Goal: Task Accomplishment & Management: Use online tool/utility

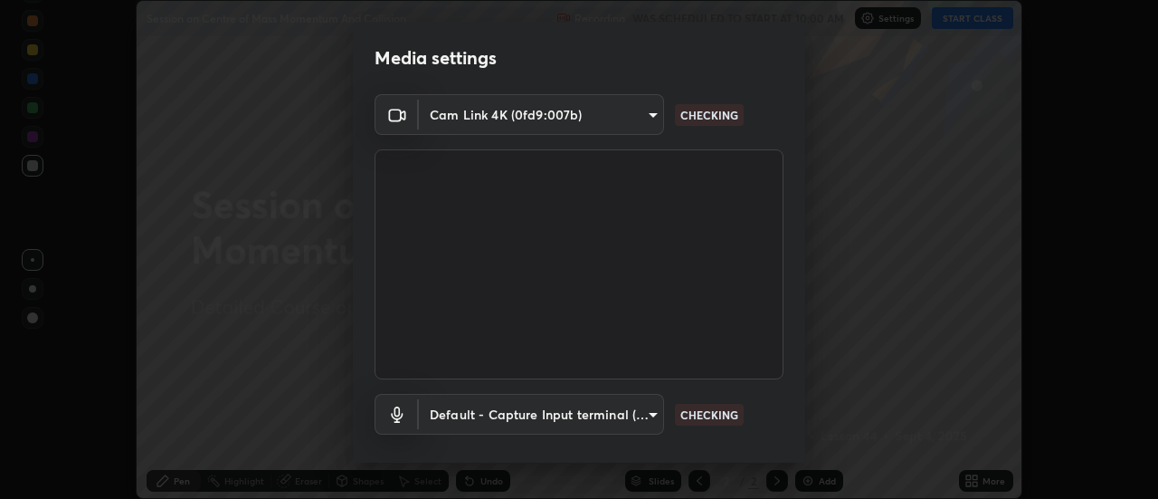
scroll to position [95, 0]
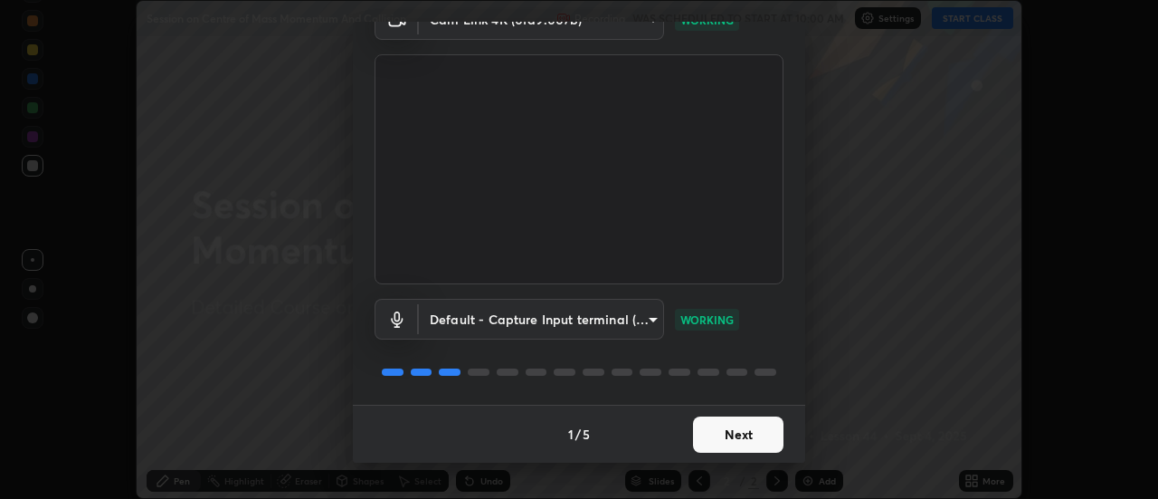
click at [735, 430] on button "Next" at bounding box center [738, 434] width 90 height 36
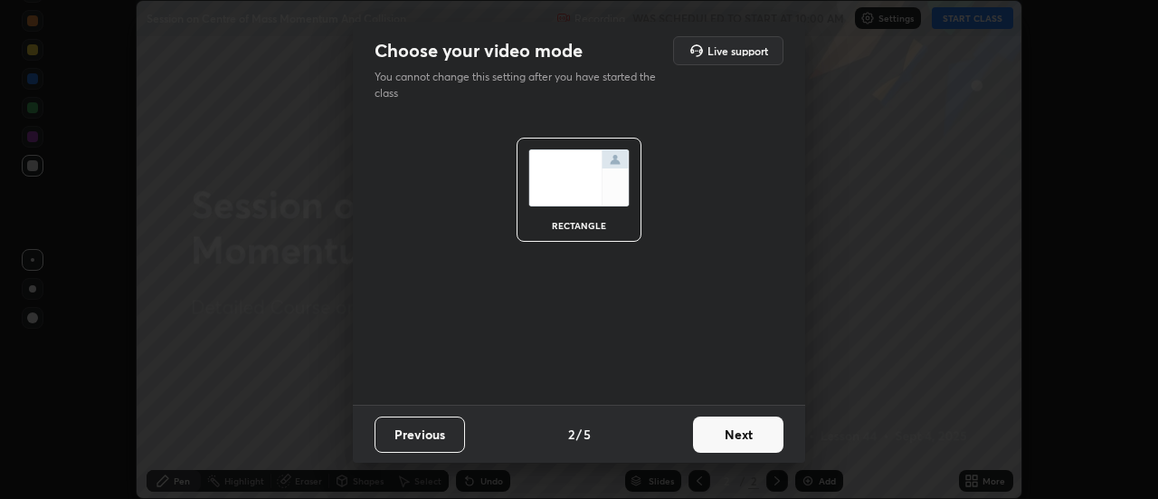
scroll to position [0, 0]
click at [738, 429] on button "Next" at bounding box center [738, 434] width 90 height 36
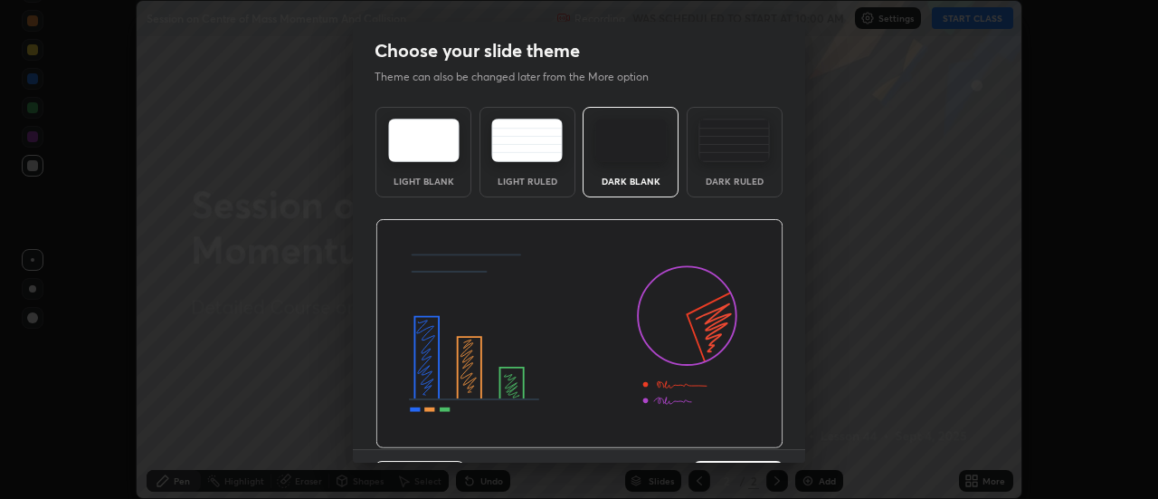
click at [739, 434] on img at bounding box center [579, 334] width 408 height 230
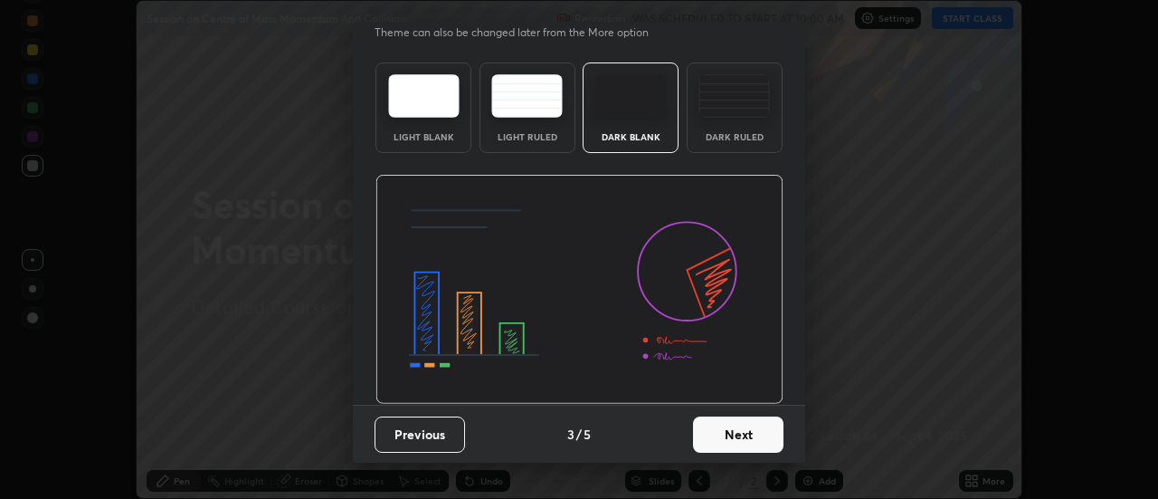
click at [737, 446] on button "Next" at bounding box center [738, 434] width 90 height 36
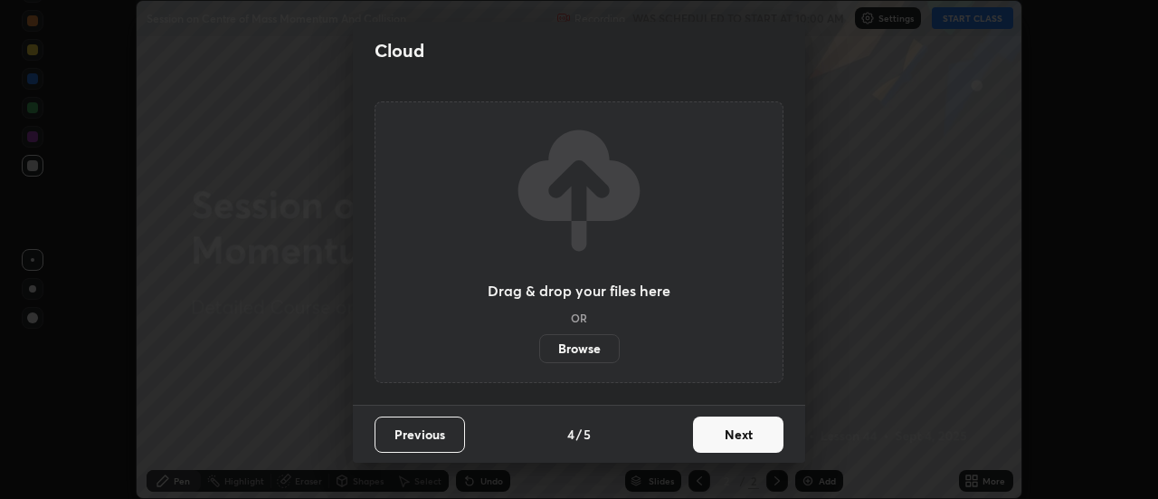
click at [719, 436] on button "Next" at bounding box center [738, 434] width 90 height 36
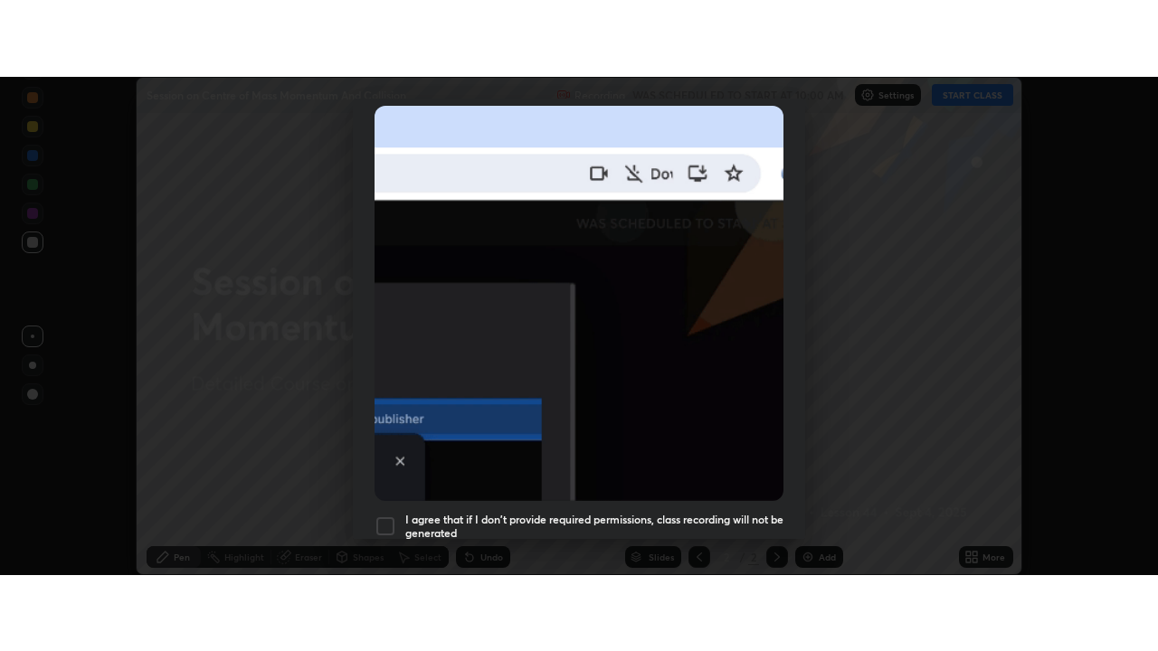
scroll to position [464, 0]
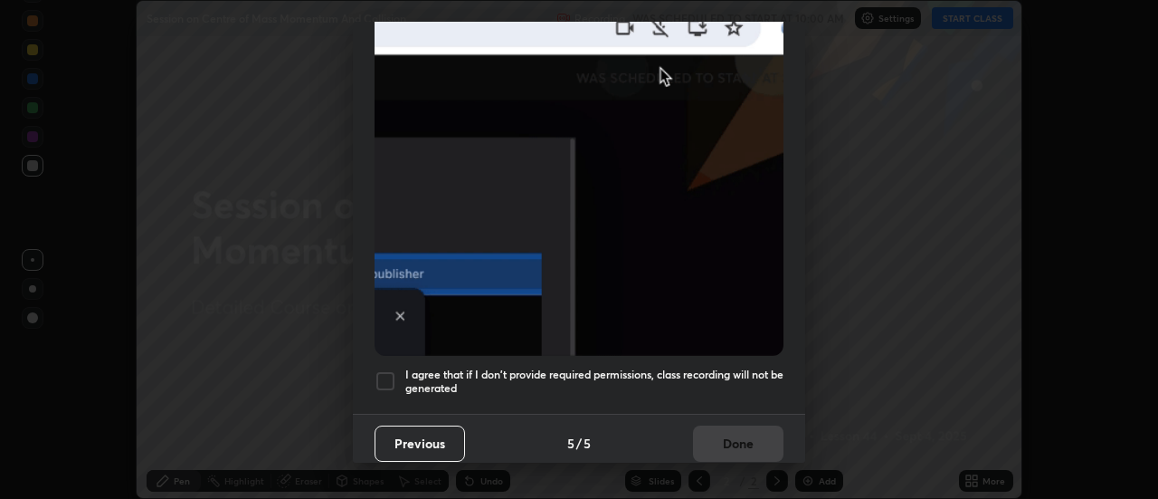
click at [391, 371] on div at bounding box center [386, 381] width 22 height 22
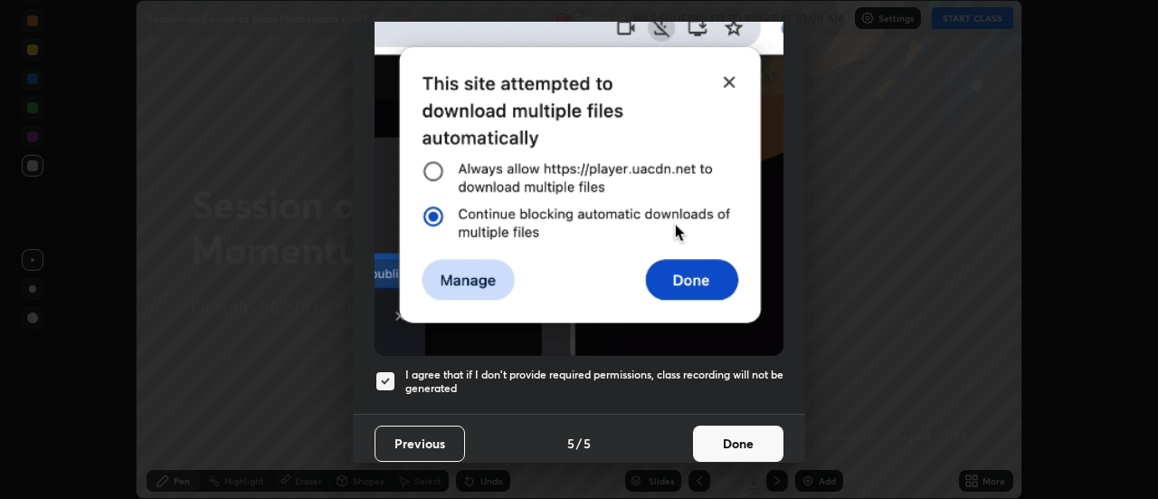
click at [739, 427] on button "Done" at bounding box center [738, 443] width 90 height 36
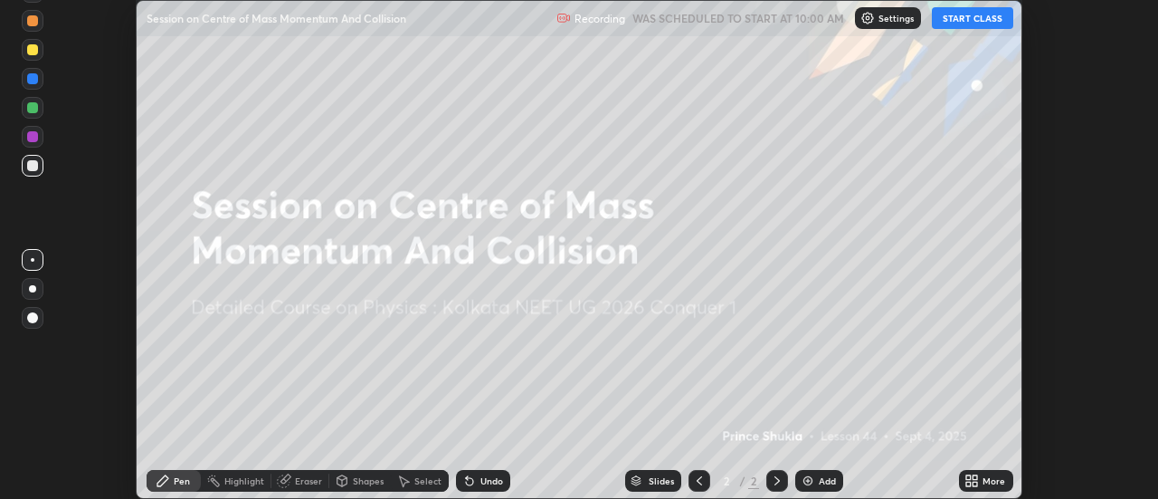
click at [981, 19] on button "START CLASS" at bounding box center [972, 18] width 81 height 22
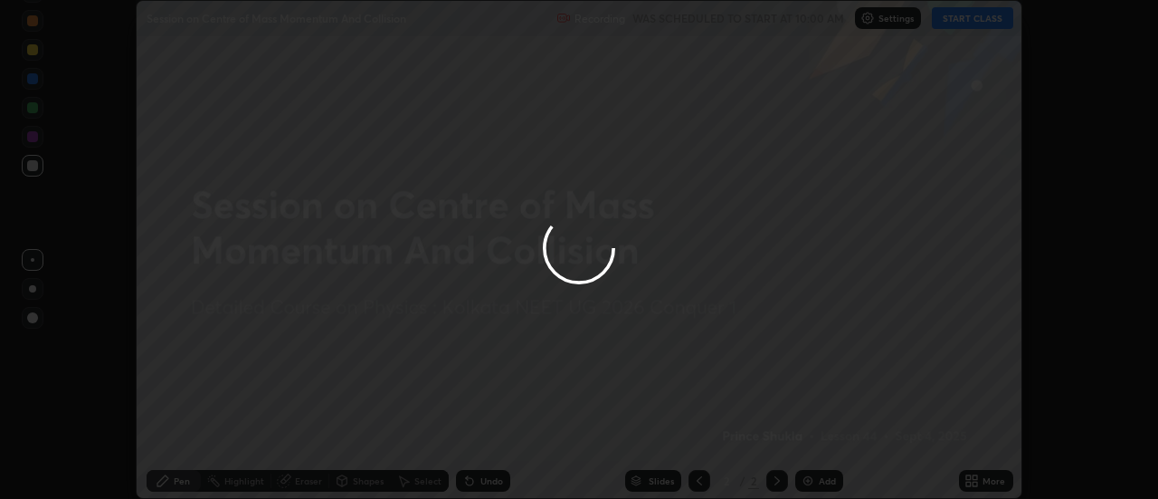
click at [986, 479] on div at bounding box center [579, 249] width 1158 height 499
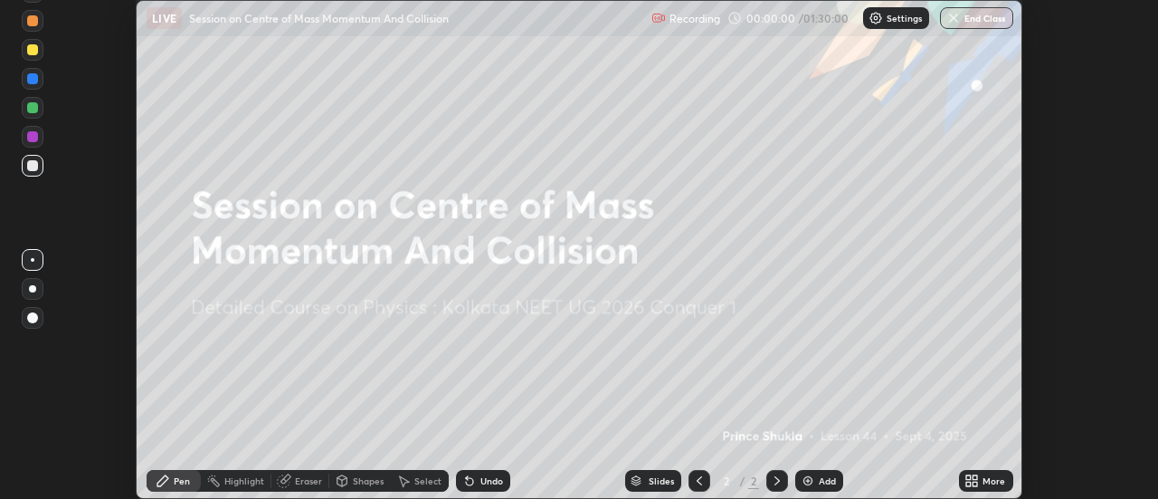
click at [975, 483] on icon at bounding box center [976, 483] width 5 height 5
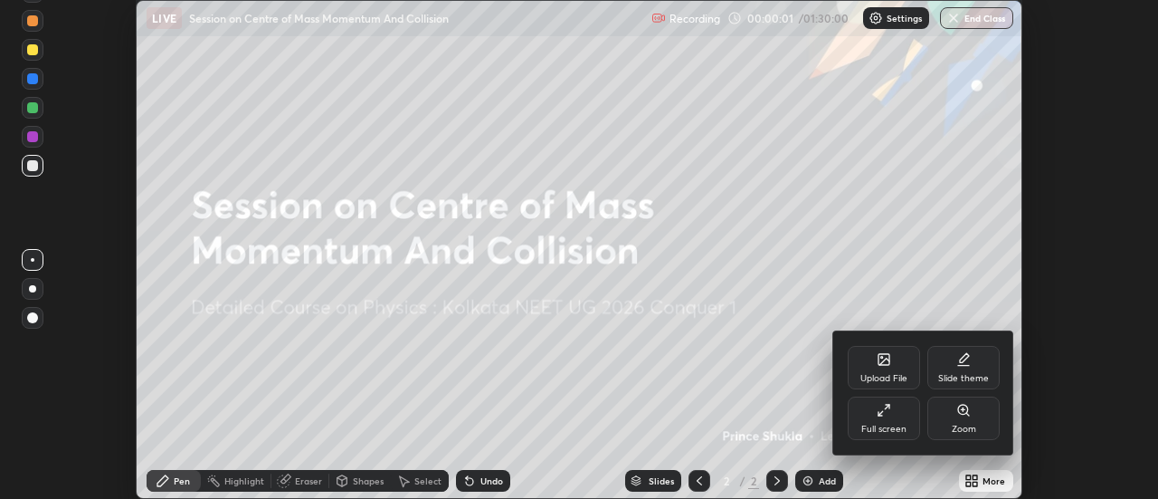
click at [875, 424] on div "Full screen" at bounding box center [883, 428] width 45 height 9
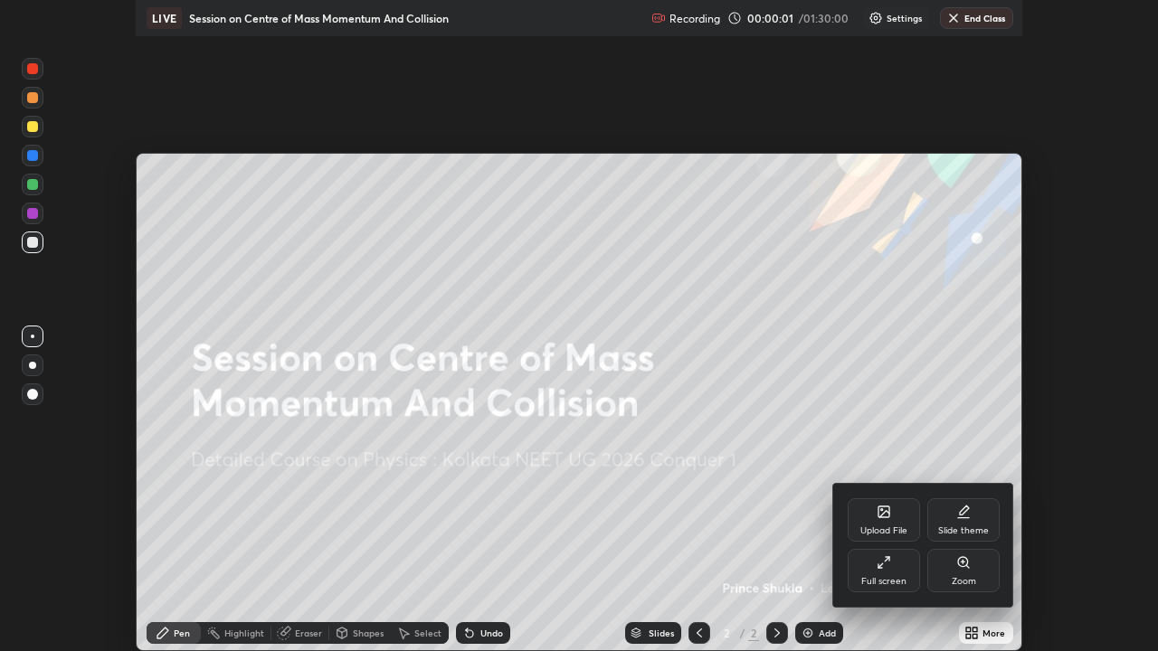
scroll to position [651, 1158]
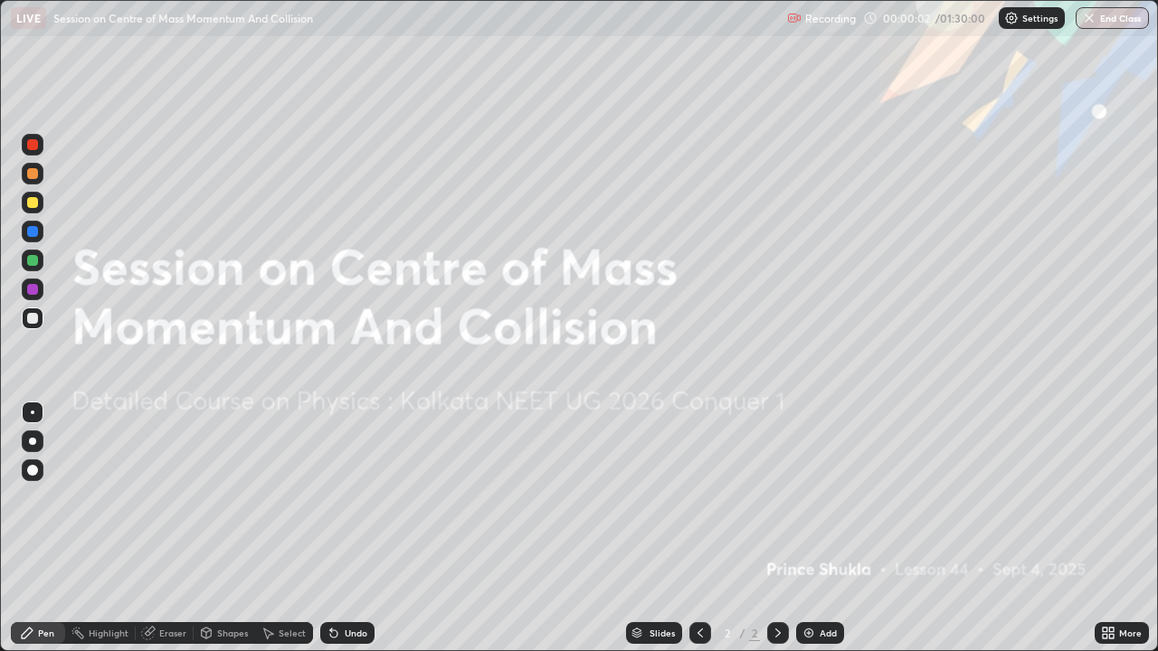
click at [820, 498] on div "Add" at bounding box center [828, 633] width 17 height 9
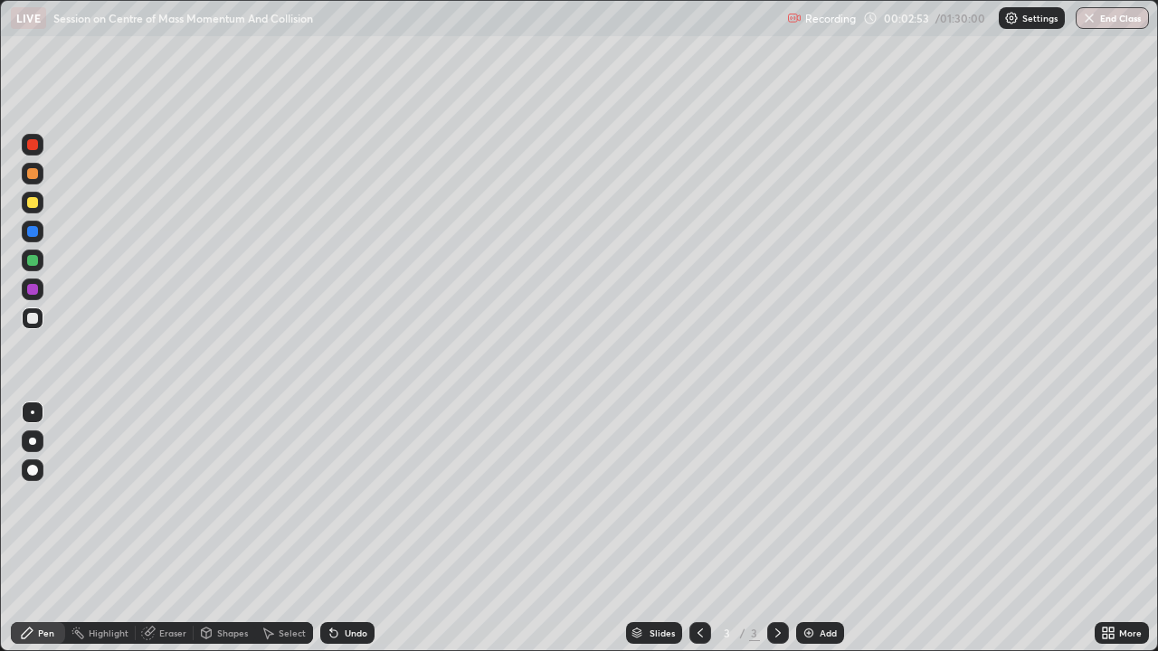
click at [100, 498] on div "Highlight" at bounding box center [100, 634] width 71 height 22
click at [170, 498] on div "Eraser" at bounding box center [165, 634] width 58 height 22
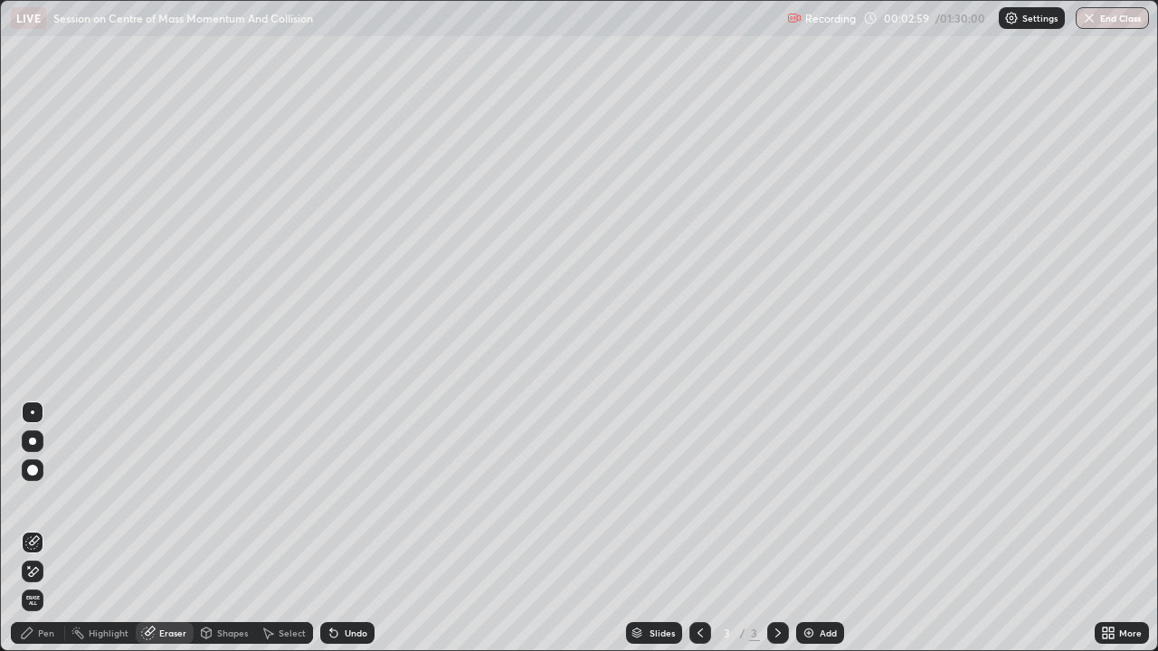
click at [43, 498] on div "Pen" at bounding box center [46, 633] width 16 height 9
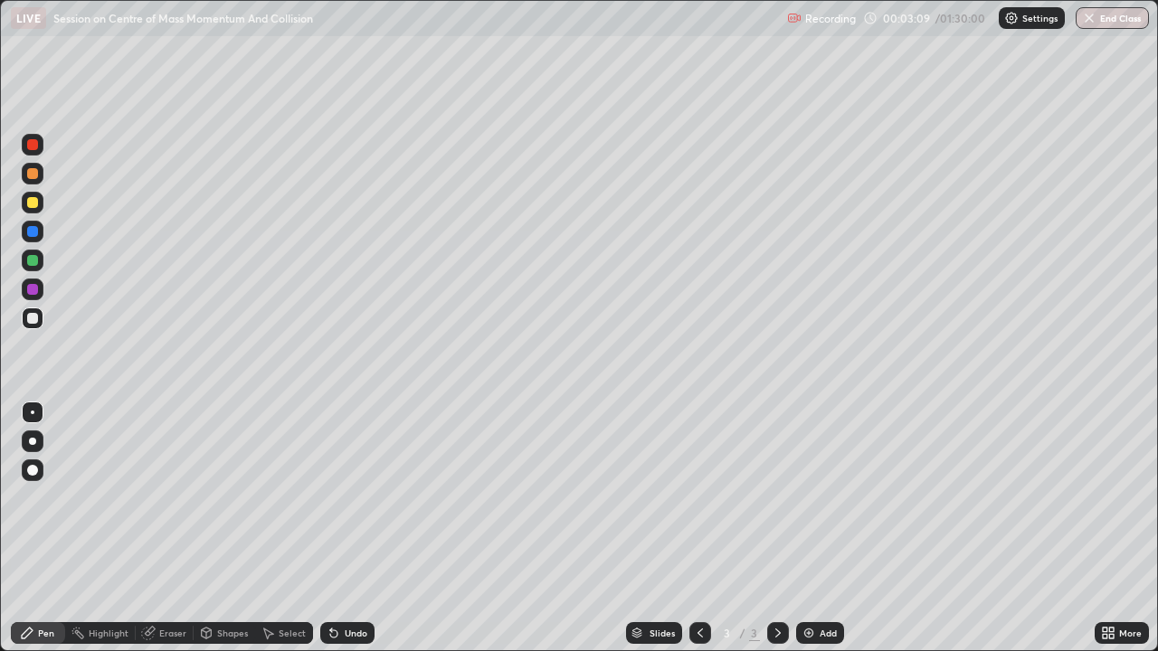
click at [164, 498] on div "Eraser" at bounding box center [172, 633] width 27 height 9
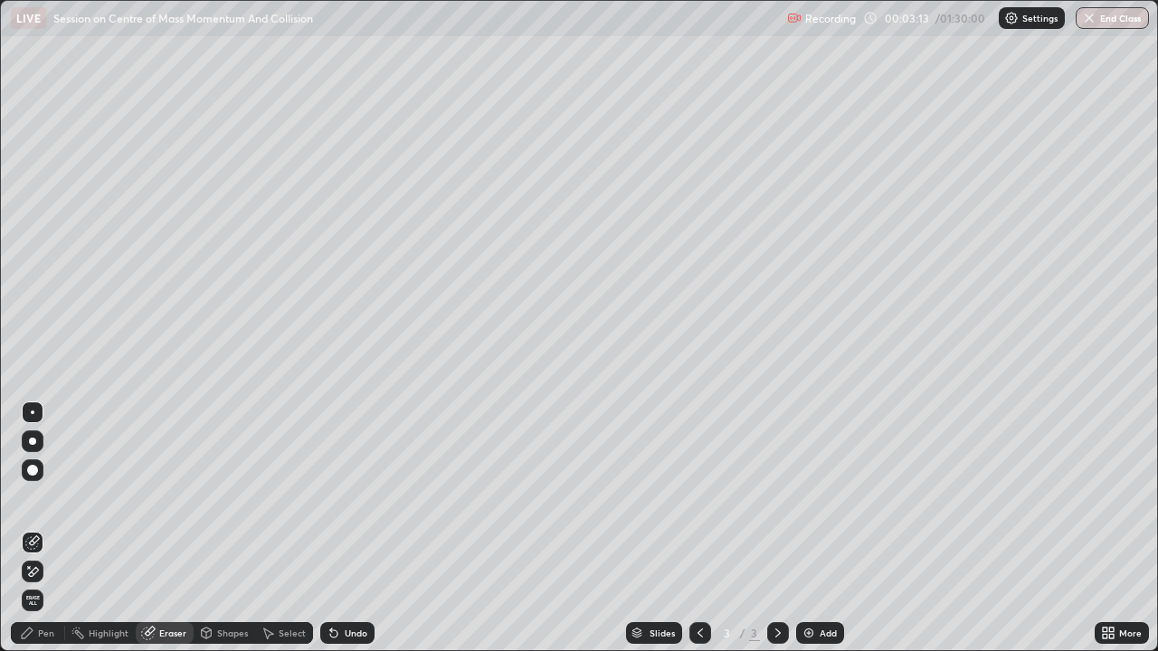
click at [50, 498] on div "Pen" at bounding box center [46, 633] width 16 height 9
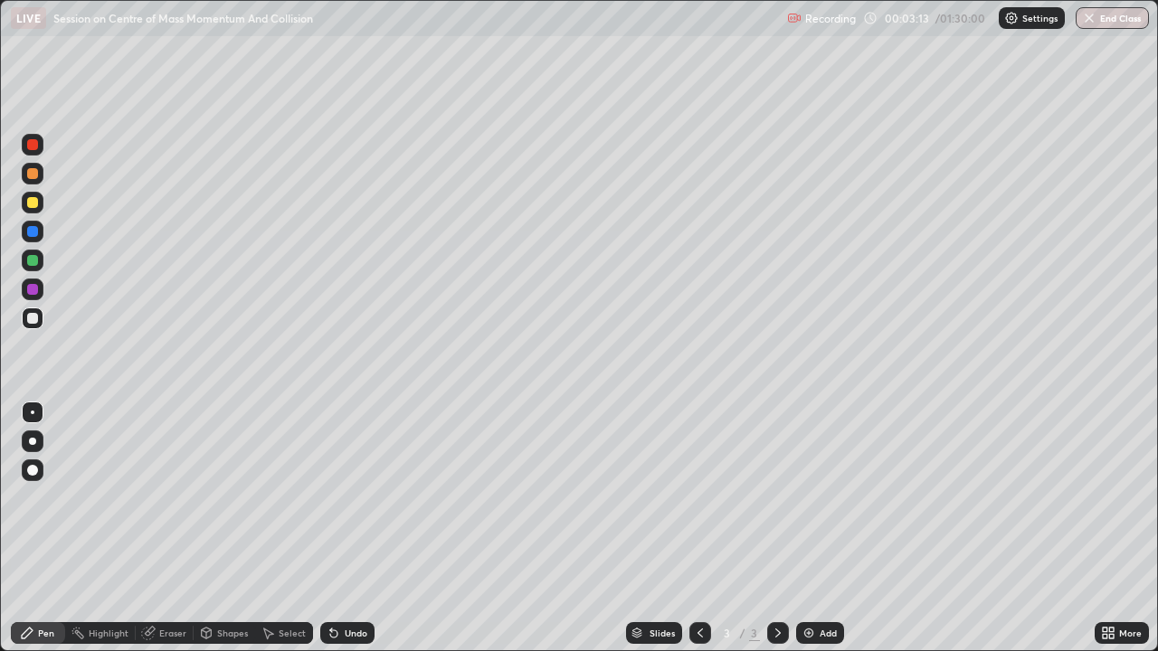
click at [49, 498] on div "Pen" at bounding box center [38, 634] width 54 height 22
click at [43, 202] on div at bounding box center [33, 203] width 22 height 22
click at [345, 498] on div "Undo" at bounding box center [356, 633] width 23 height 9
click at [360, 498] on div "Undo" at bounding box center [347, 634] width 54 height 22
click at [161, 498] on div "Eraser" at bounding box center [165, 634] width 58 height 22
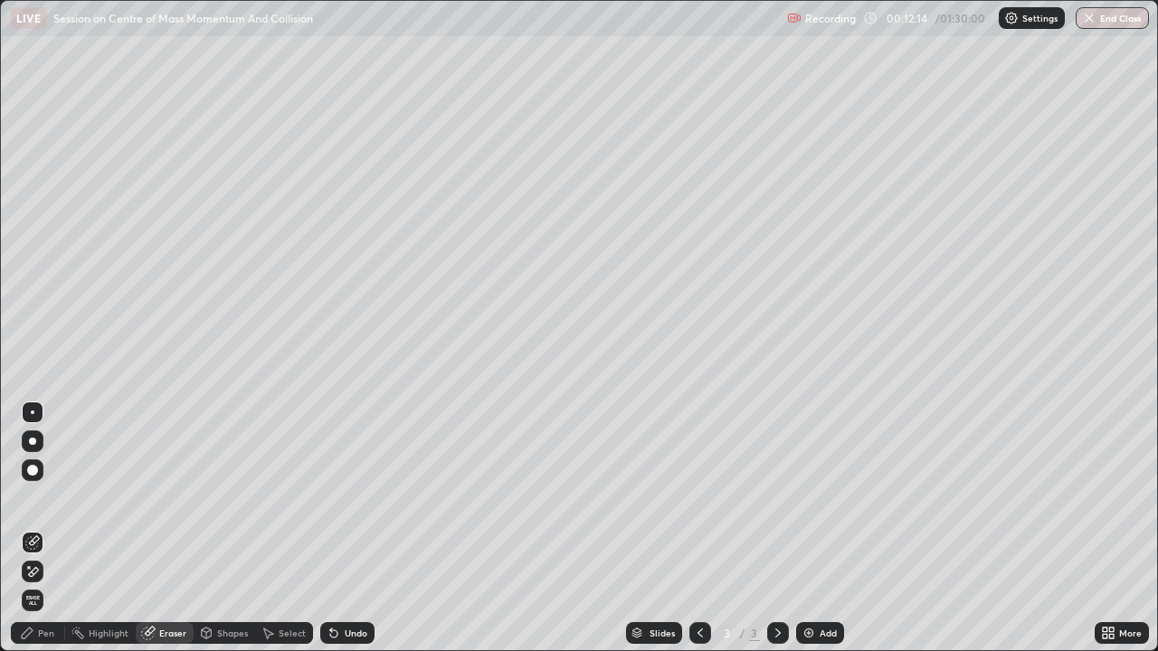
click at [822, 498] on div "Add" at bounding box center [828, 633] width 17 height 9
click at [43, 498] on div "Pen" at bounding box center [46, 633] width 16 height 9
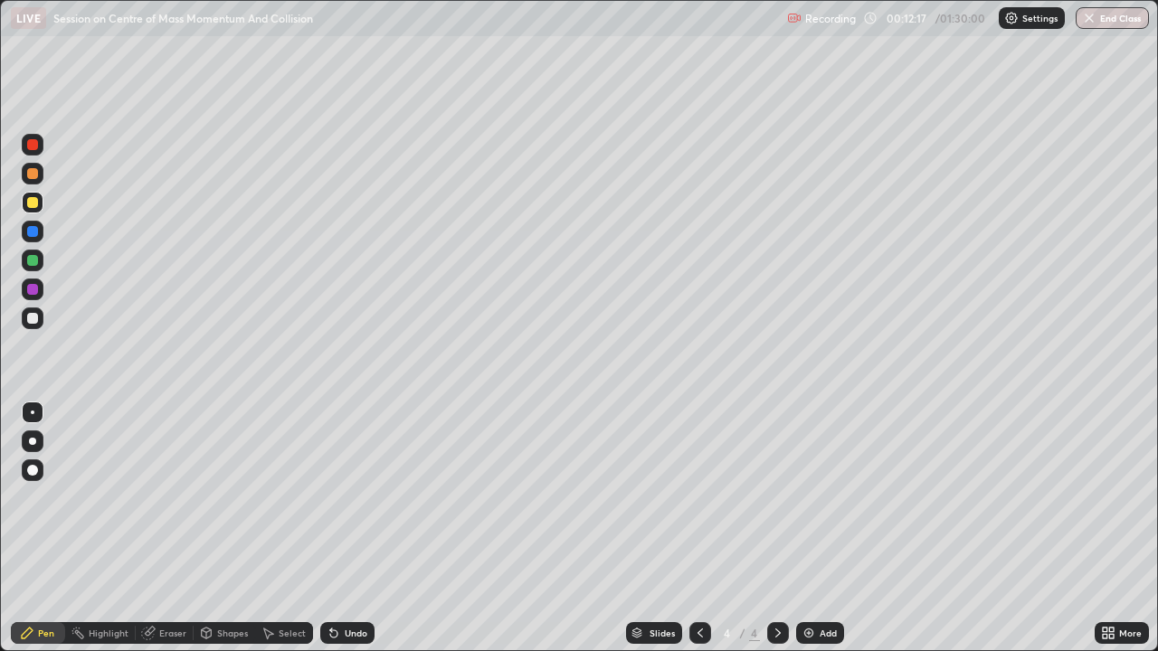
click at [40, 167] on div at bounding box center [33, 174] width 22 height 22
click at [168, 498] on div "Eraser" at bounding box center [172, 633] width 27 height 9
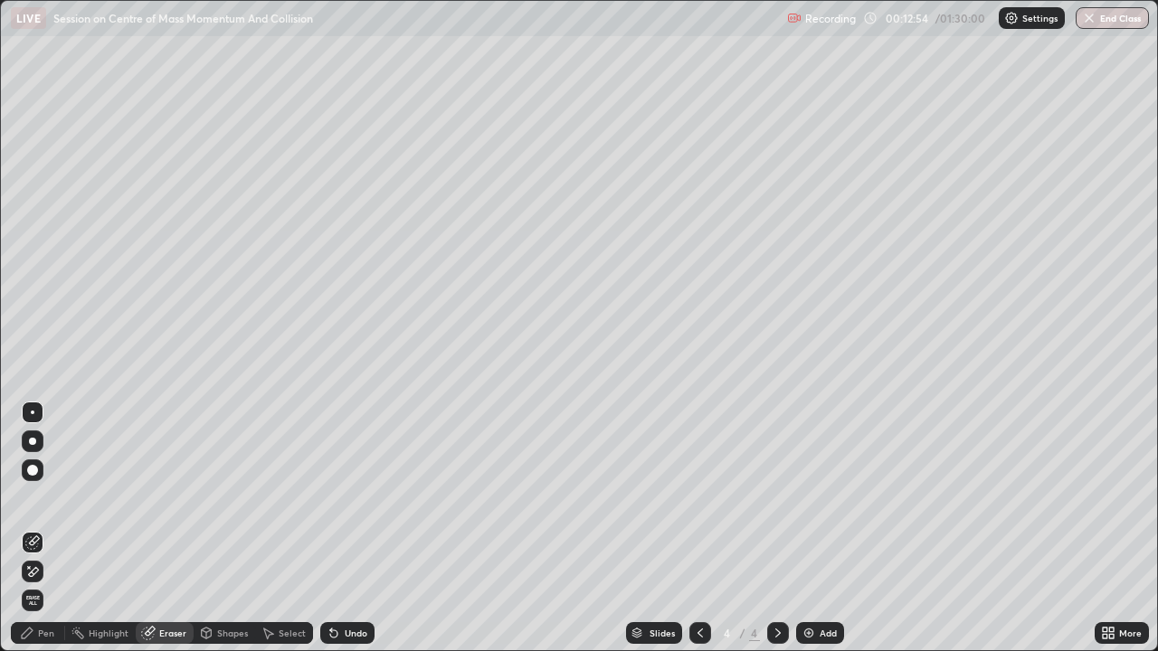
click at [38, 498] on div "Pen" at bounding box center [46, 633] width 16 height 9
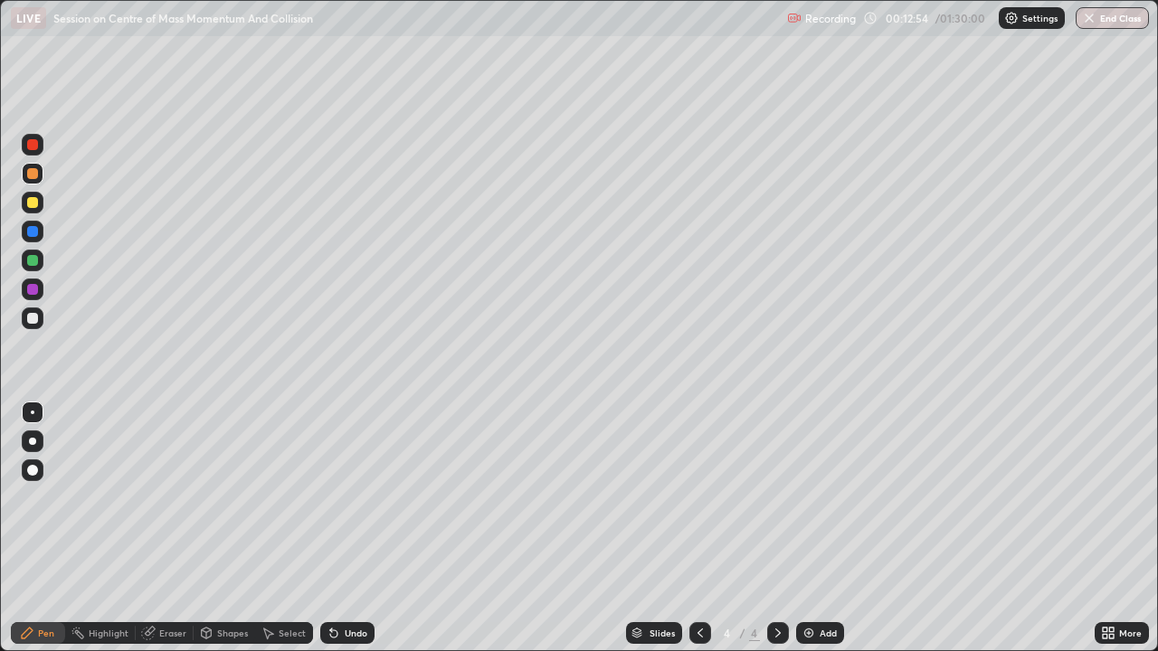
click at [34, 498] on div "Pen" at bounding box center [38, 634] width 54 height 22
click at [33, 207] on div at bounding box center [32, 202] width 11 height 11
click at [34, 176] on div at bounding box center [32, 173] width 11 height 11
click at [331, 498] on icon at bounding box center [333, 634] width 7 height 7
click at [343, 498] on div "Undo" at bounding box center [347, 634] width 54 height 22
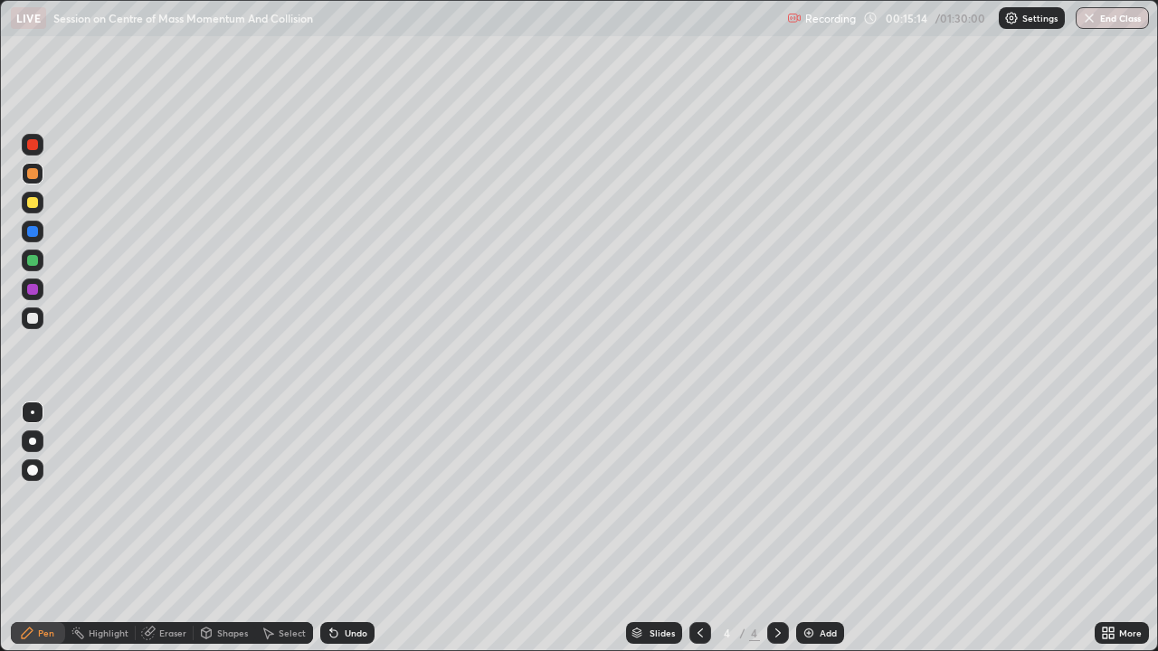
click at [345, 498] on div "Undo" at bounding box center [347, 634] width 54 height 22
click at [343, 498] on div "Undo" at bounding box center [347, 634] width 54 height 22
click at [348, 498] on div "Undo" at bounding box center [347, 634] width 54 height 22
click at [346, 498] on div "Undo" at bounding box center [347, 634] width 54 height 22
click at [347, 498] on div "Undo" at bounding box center [347, 634] width 54 height 22
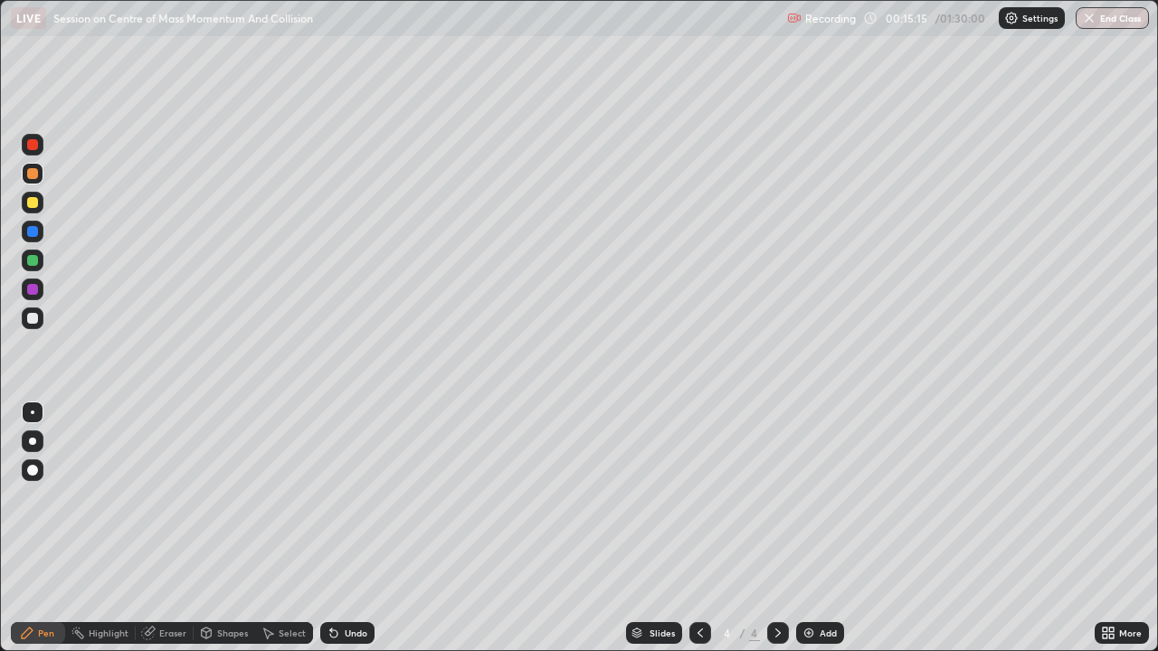
click at [352, 498] on div "Undo" at bounding box center [356, 633] width 23 height 9
click at [354, 498] on div "Undo" at bounding box center [356, 633] width 23 height 9
click at [812, 498] on img at bounding box center [809, 633] width 14 height 14
click at [267, 498] on icon at bounding box center [269, 634] width 10 height 11
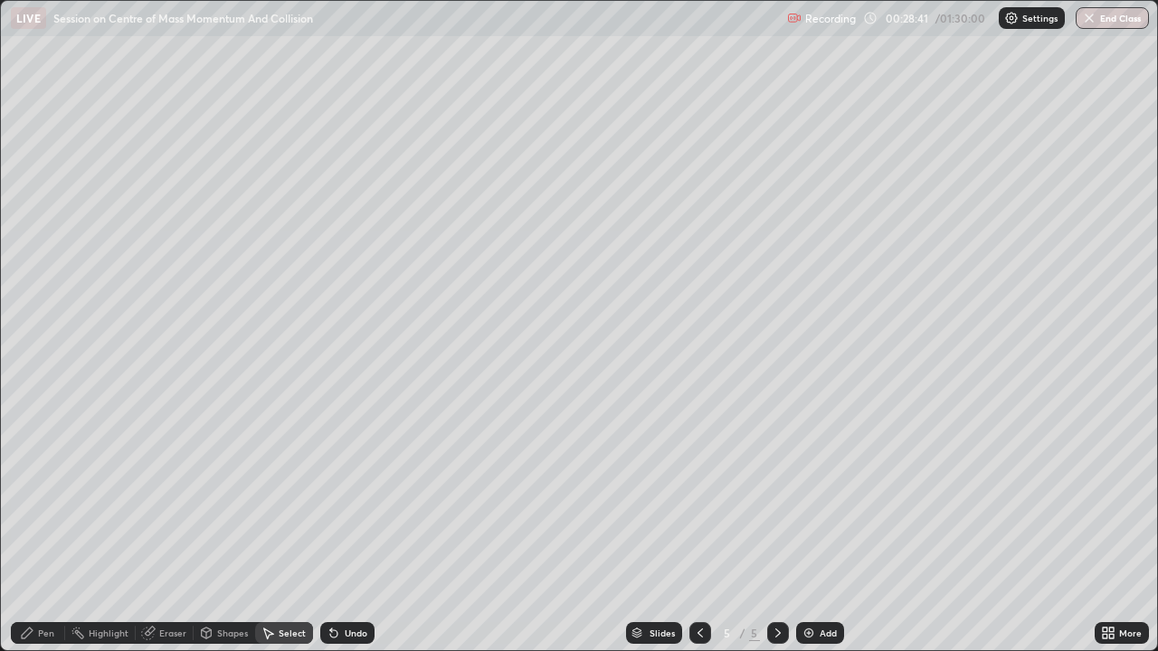
click at [185, 498] on div "Eraser" at bounding box center [165, 634] width 58 height 22
click at [52, 498] on div "Pen" at bounding box center [46, 633] width 16 height 9
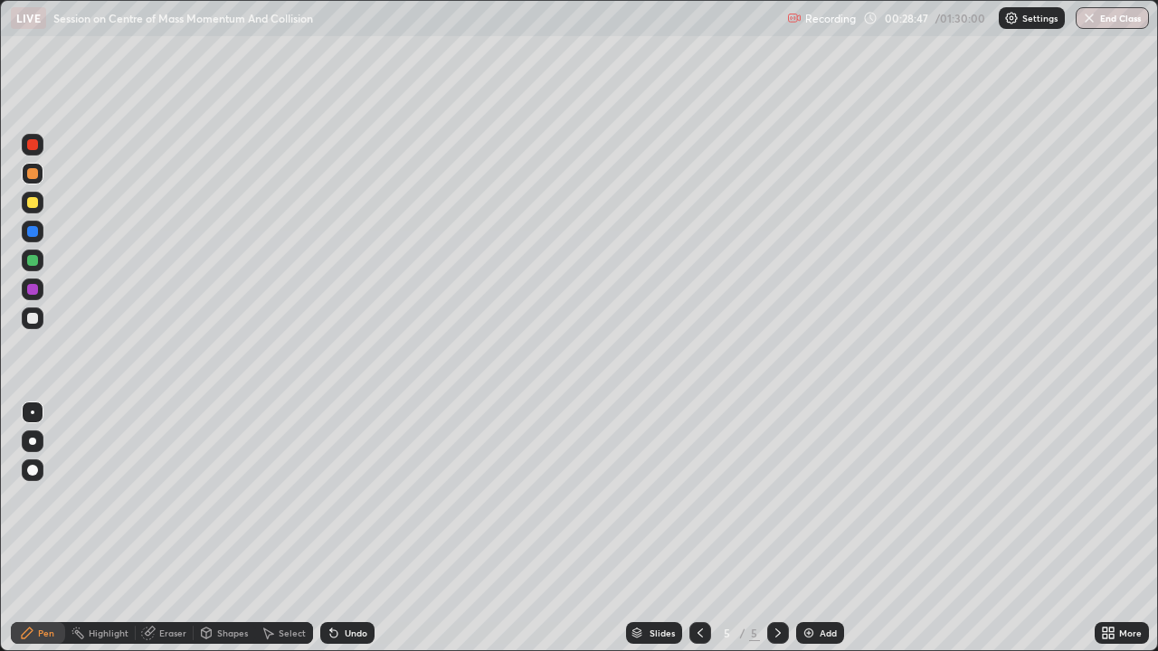
click at [49, 498] on div "Pen" at bounding box center [46, 633] width 16 height 9
click at [173, 498] on div "Eraser" at bounding box center [172, 633] width 27 height 9
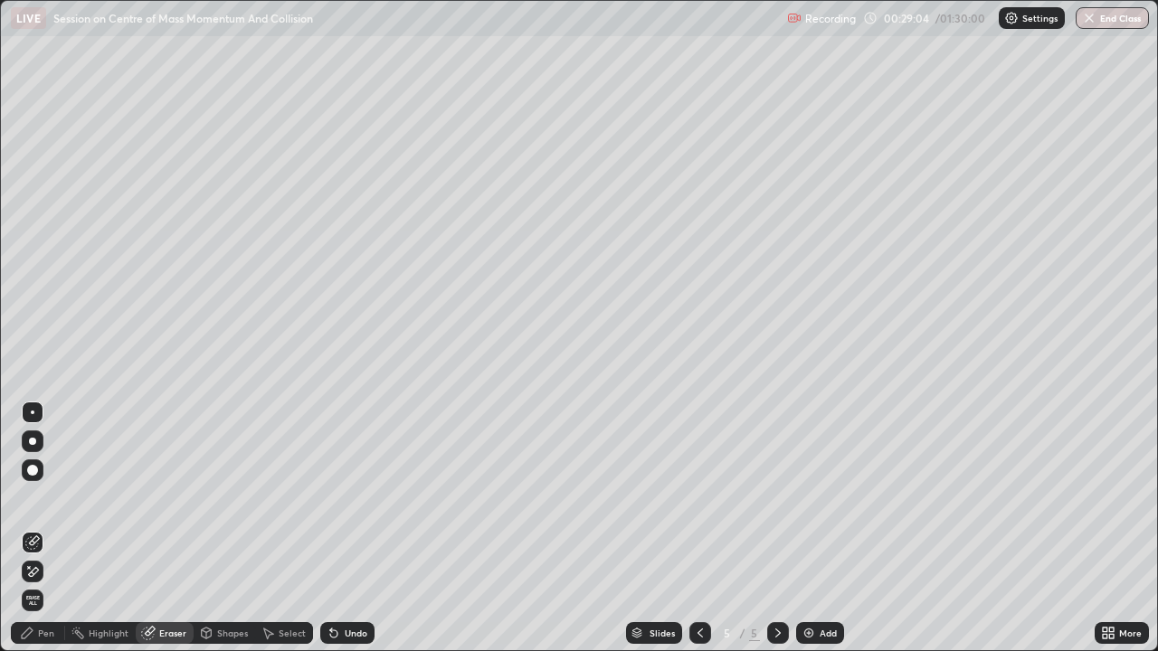
click at [41, 498] on div "Pen" at bounding box center [46, 633] width 16 height 9
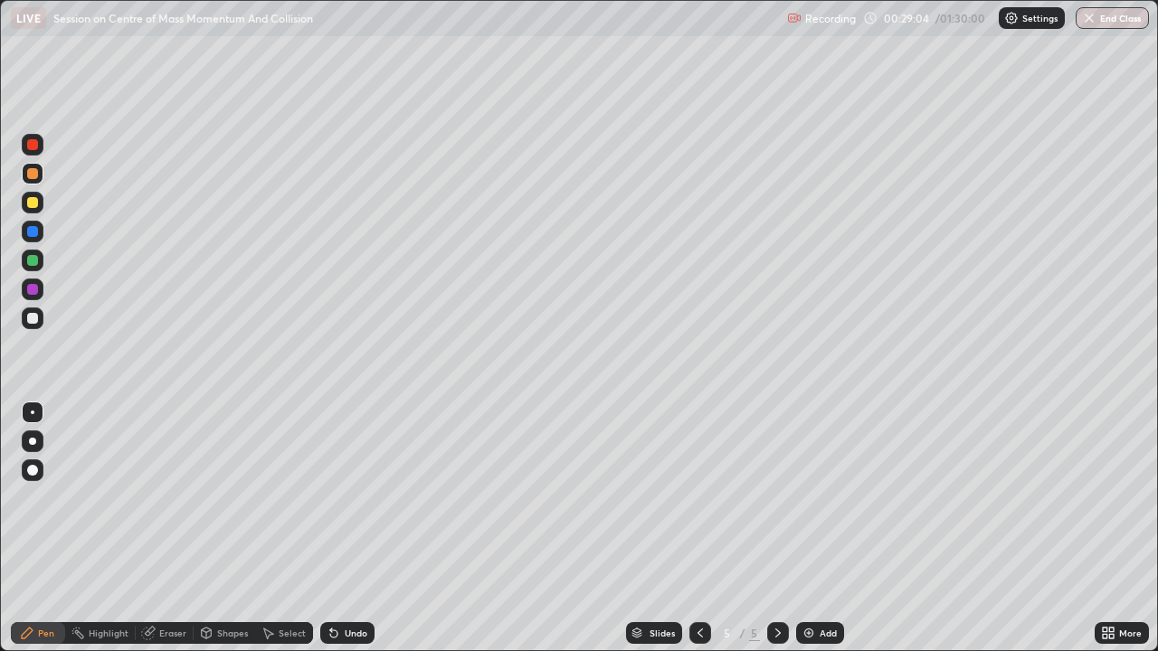
click at [42, 498] on div "Pen" at bounding box center [46, 633] width 16 height 9
click at [37, 321] on div at bounding box center [32, 318] width 11 height 11
click at [812, 498] on img at bounding box center [809, 633] width 14 height 14
click at [699, 498] on icon at bounding box center [700, 633] width 14 height 14
click at [775, 498] on icon at bounding box center [778, 633] width 14 height 14
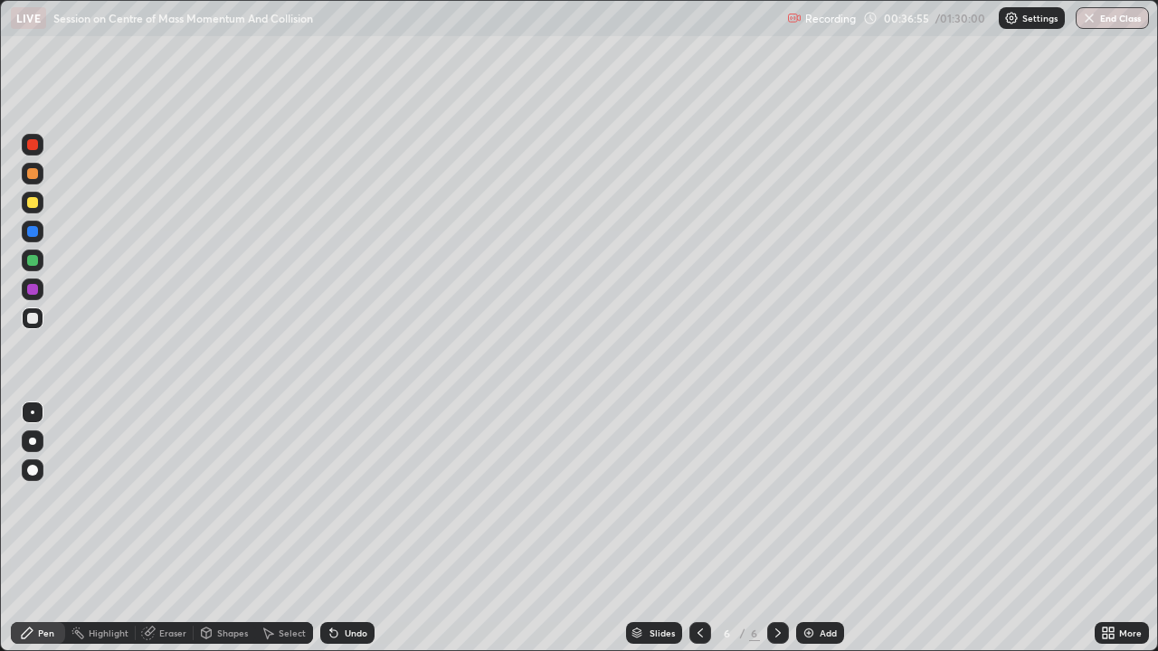
click at [626, 498] on div "Slides" at bounding box center [654, 634] width 56 height 22
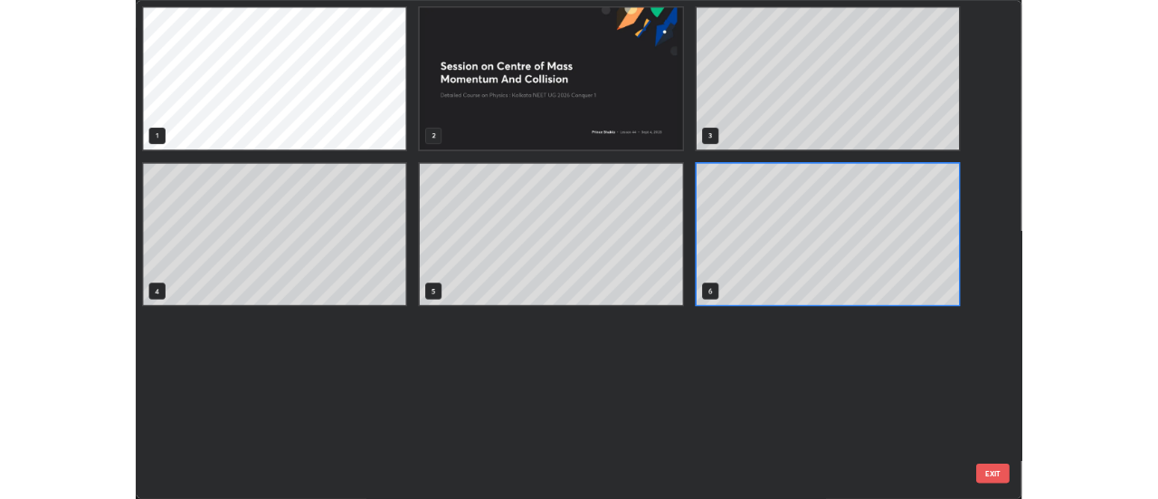
scroll to position [644, 1147]
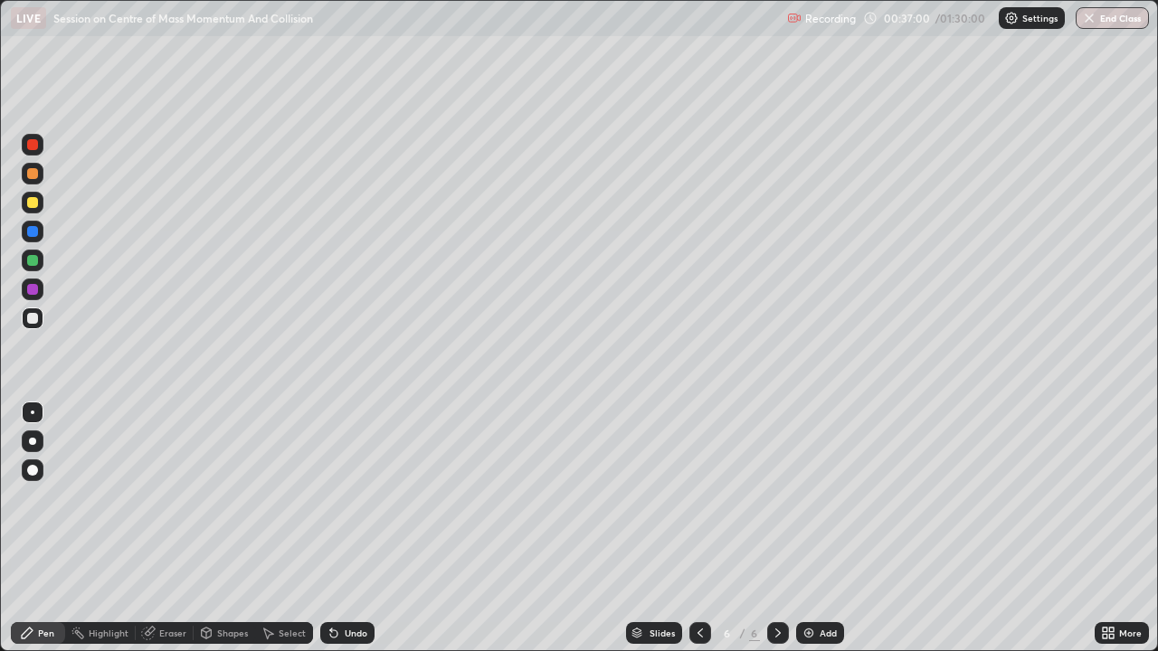
click at [223, 498] on div "Shapes" at bounding box center [232, 633] width 31 height 9
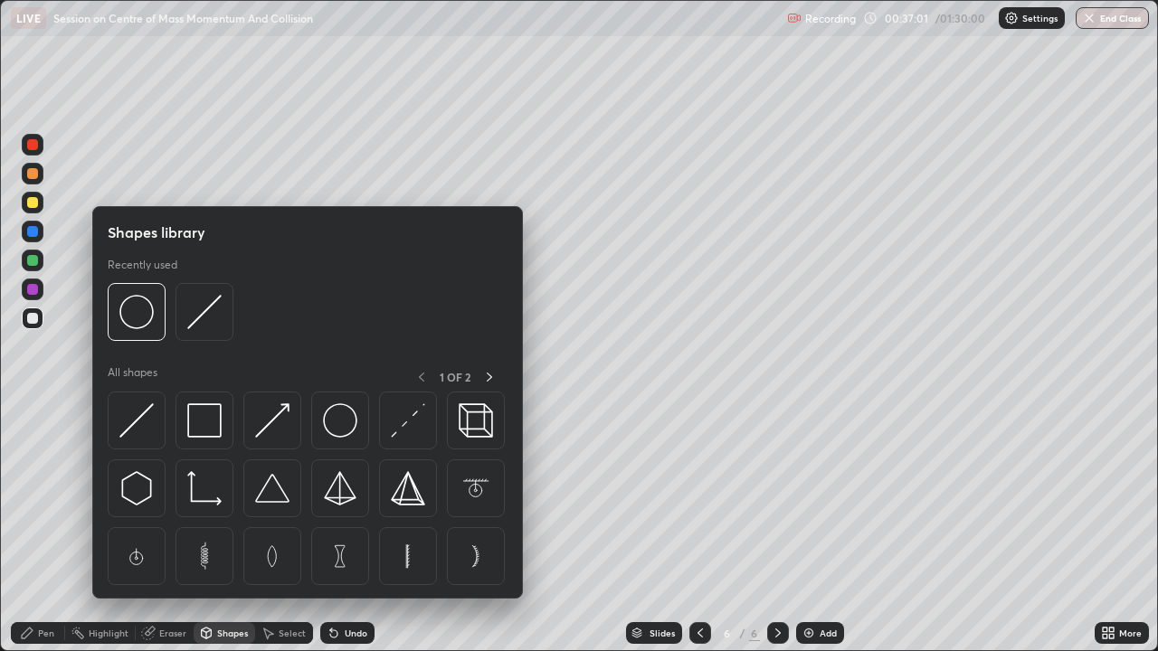
click at [175, 498] on div "Eraser" at bounding box center [172, 633] width 27 height 9
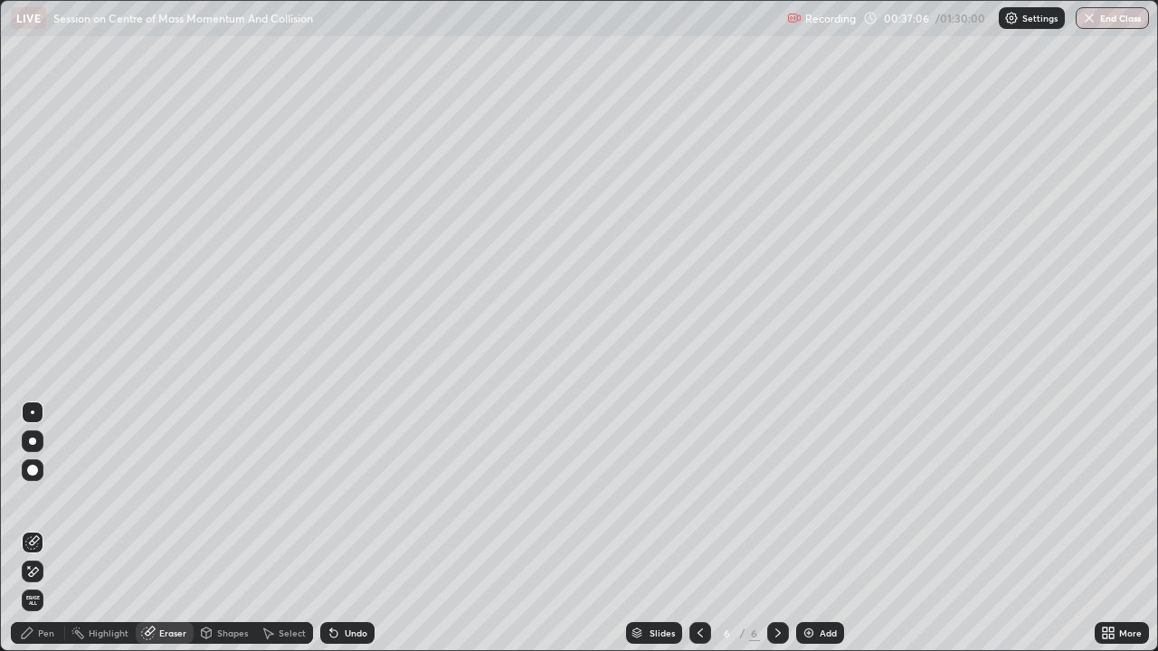
click at [46, 498] on div "Pen" at bounding box center [46, 633] width 16 height 9
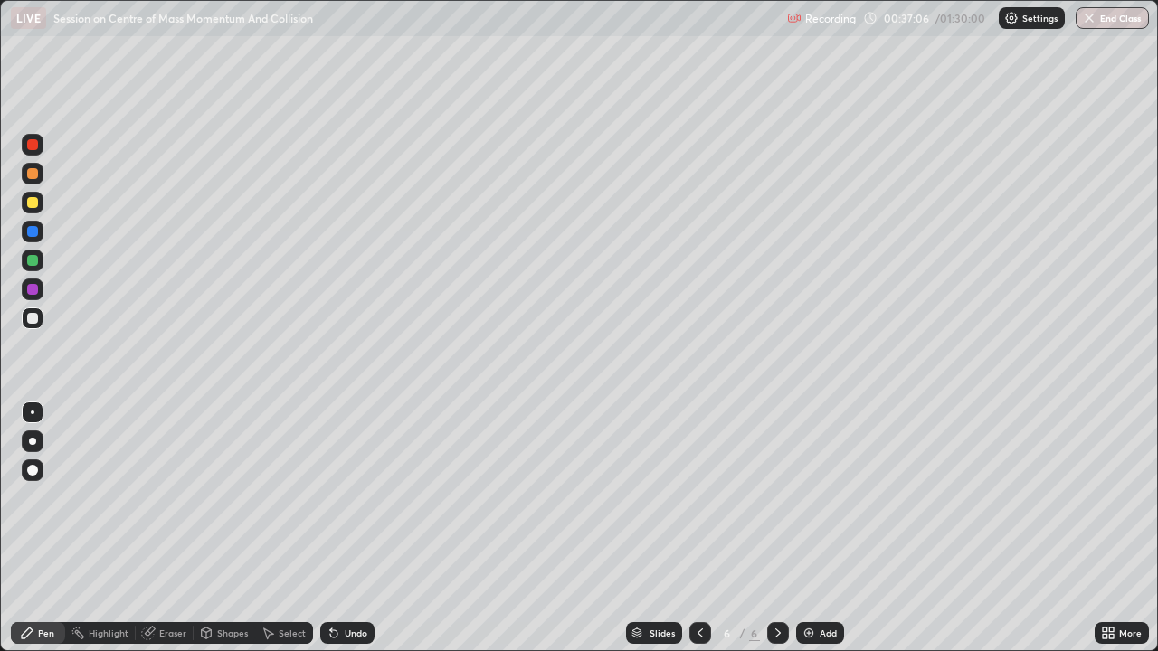
click at [42, 498] on div "Pen" at bounding box center [38, 634] width 54 height 22
click at [184, 498] on div "Eraser" at bounding box center [172, 633] width 27 height 9
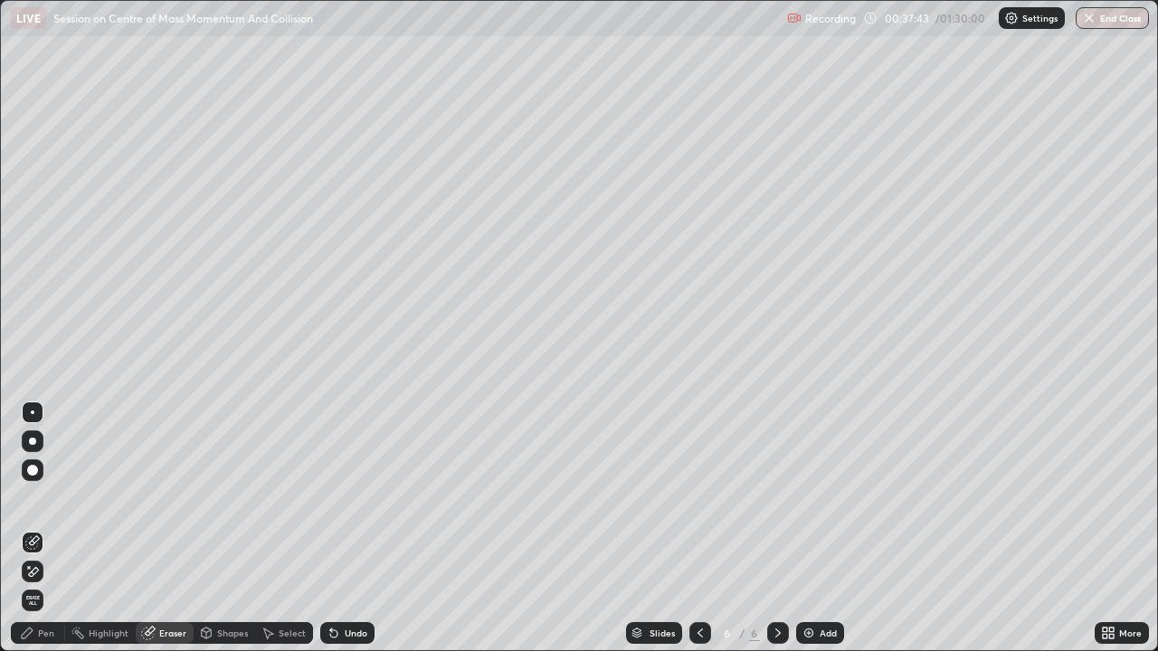
click at [49, 498] on div "Pen" at bounding box center [46, 633] width 16 height 9
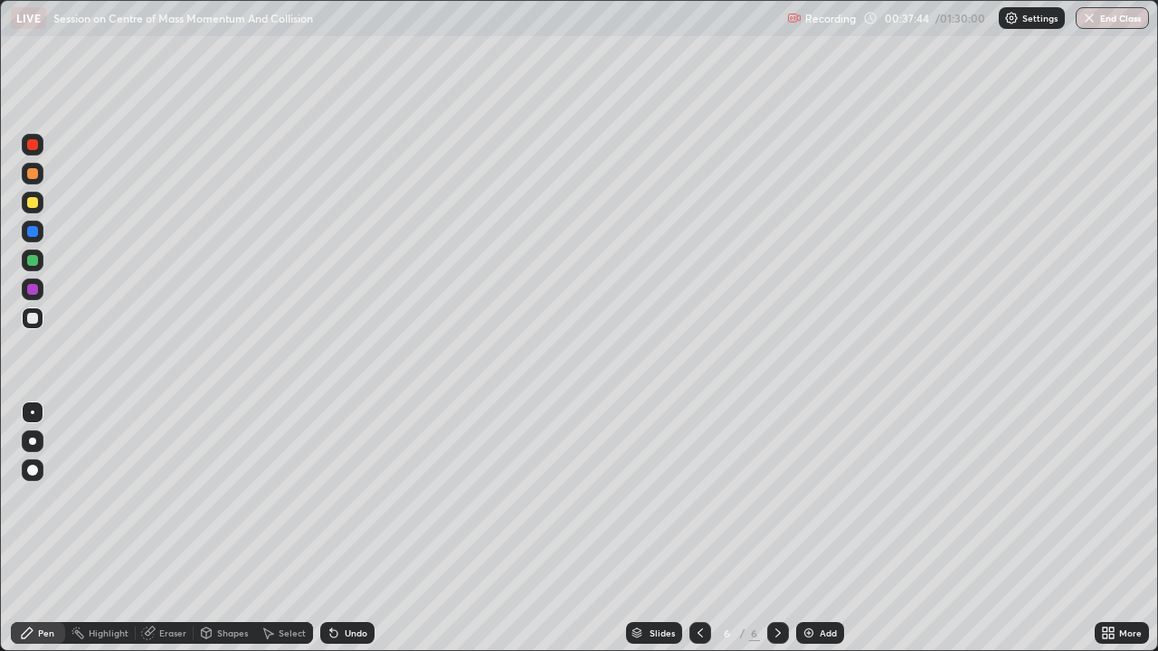
click at [48, 498] on div "Pen" at bounding box center [46, 633] width 16 height 9
click at [50, 498] on div "Pen" at bounding box center [46, 633] width 16 height 9
click at [183, 498] on div "Eraser" at bounding box center [172, 633] width 27 height 9
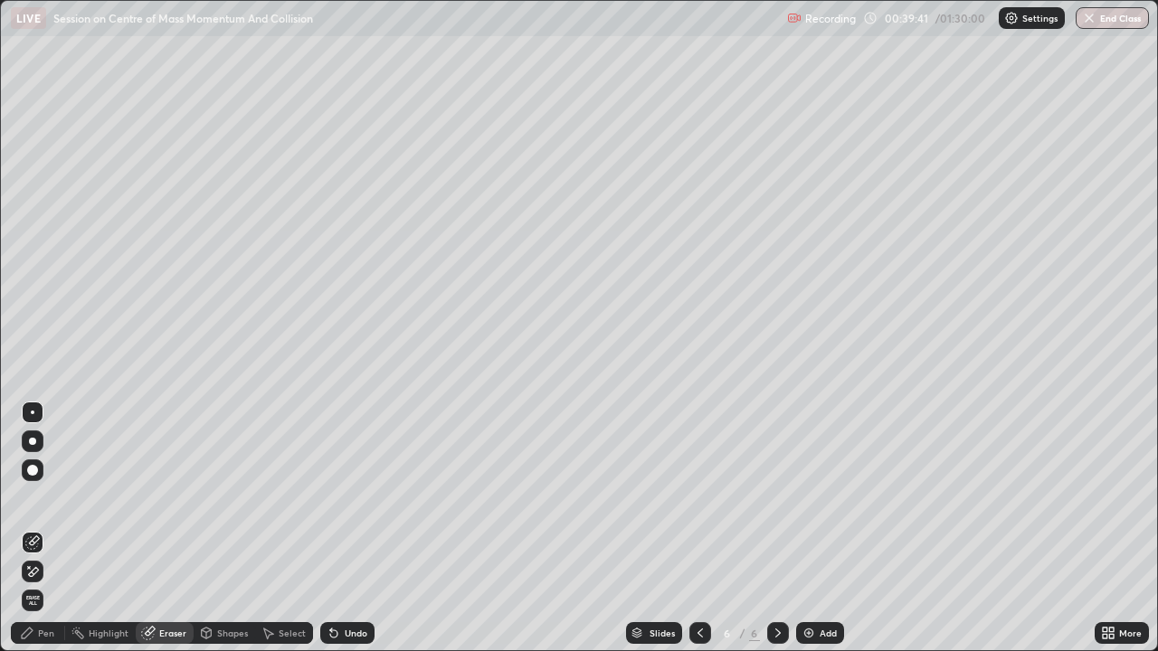
click at [45, 498] on div "Pen" at bounding box center [46, 633] width 16 height 9
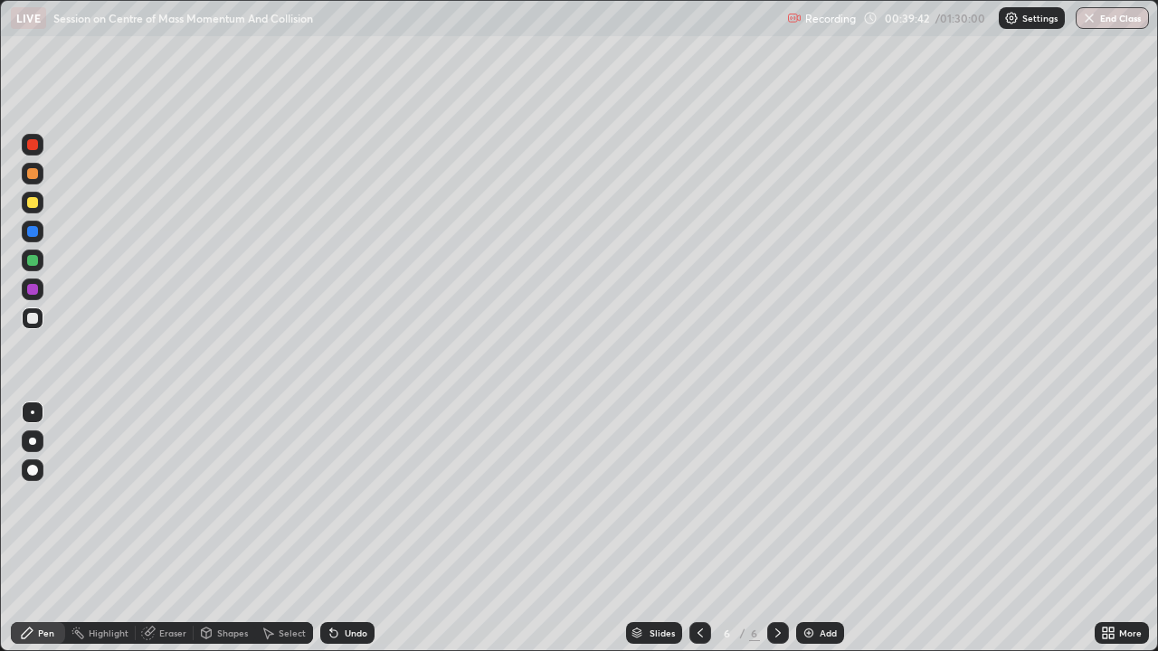
click at [46, 498] on div "Pen" at bounding box center [46, 633] width 16 height 9
click at [39, 205] on div at bounding box center [33, 203] width 22 height 22
click at [808, 498] on img at bounding box center [809, 633] width 14 height 14
click at [34, 168] on div at bounding box center [32, 173] width 11 height 11
click at [35, 206] on div at bounding box center [32, 202] width 11 height 11
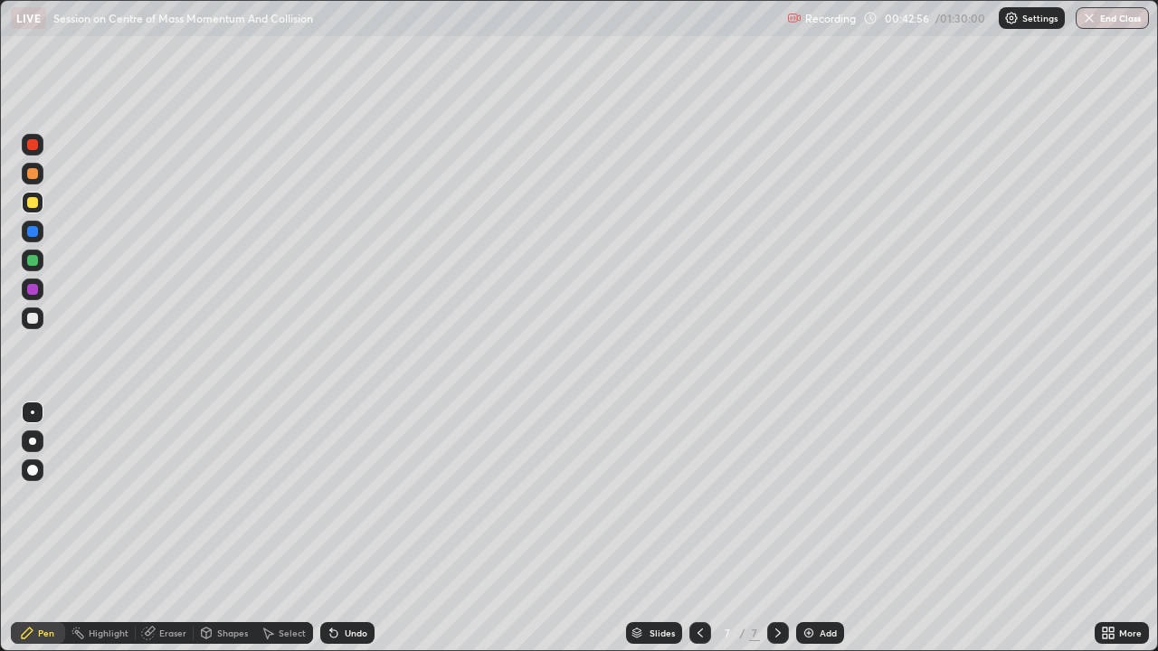
click at [34, 232] on div at bounding box center [32, 231] width 11 height 11
click at [180, 498] on div "Eraser" at bounding box center [172, 633] width 27 height 9
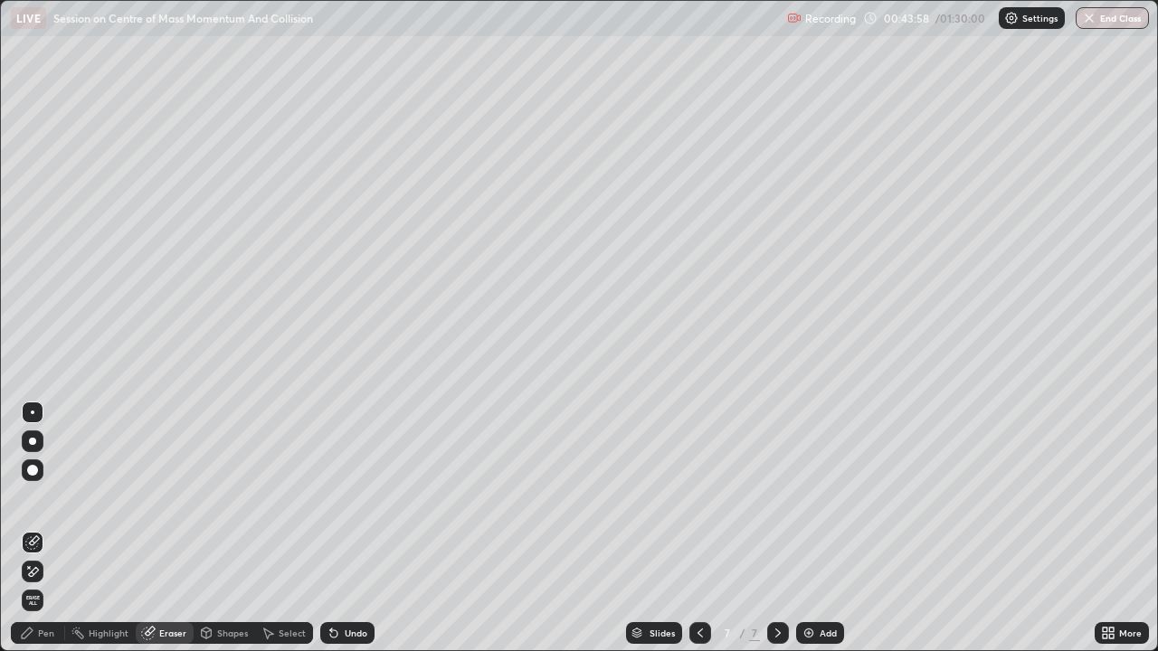
click at [54, 498] on div "Pen" at bounding box center [38, 634] width 54 height 22
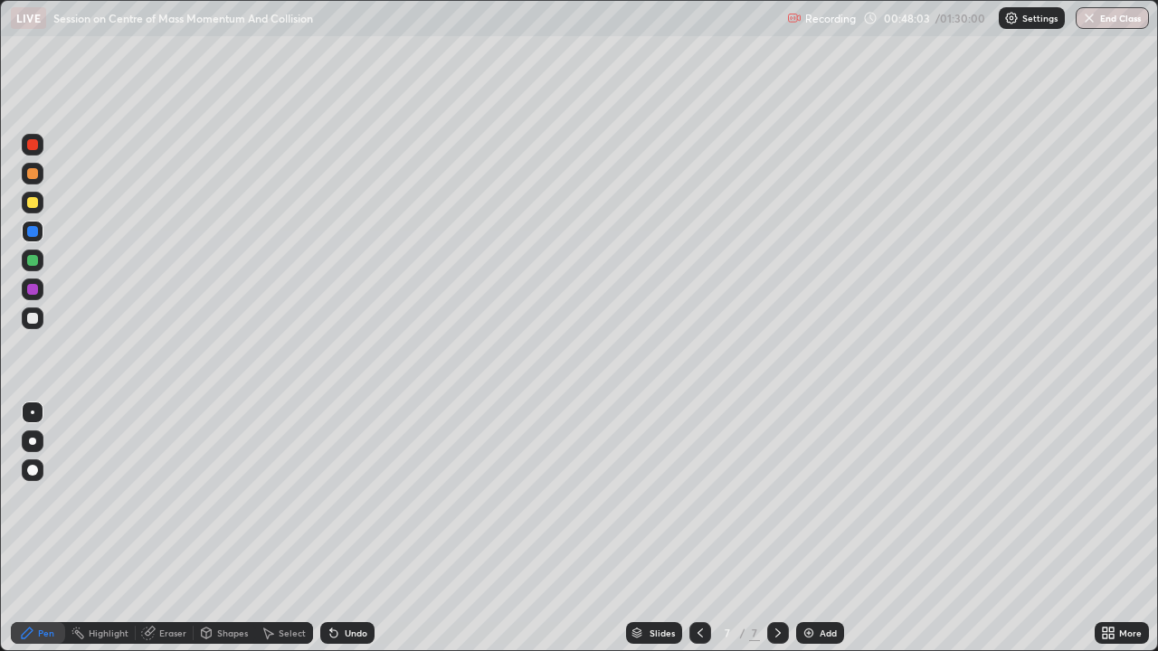
click at [37, 210] on div at bounding box center [33, 203] width 22 height 22
click at [1037, 498] on div "Slides 7 / 7 Add" at bounding box center [735, 633] width 720 height 36
click at [40, 290] on div at bounding box center [33, 290] width 22 height 22
click at [1140, 498] on div "More" at bounding box center [1122, 633] width 54 height 36
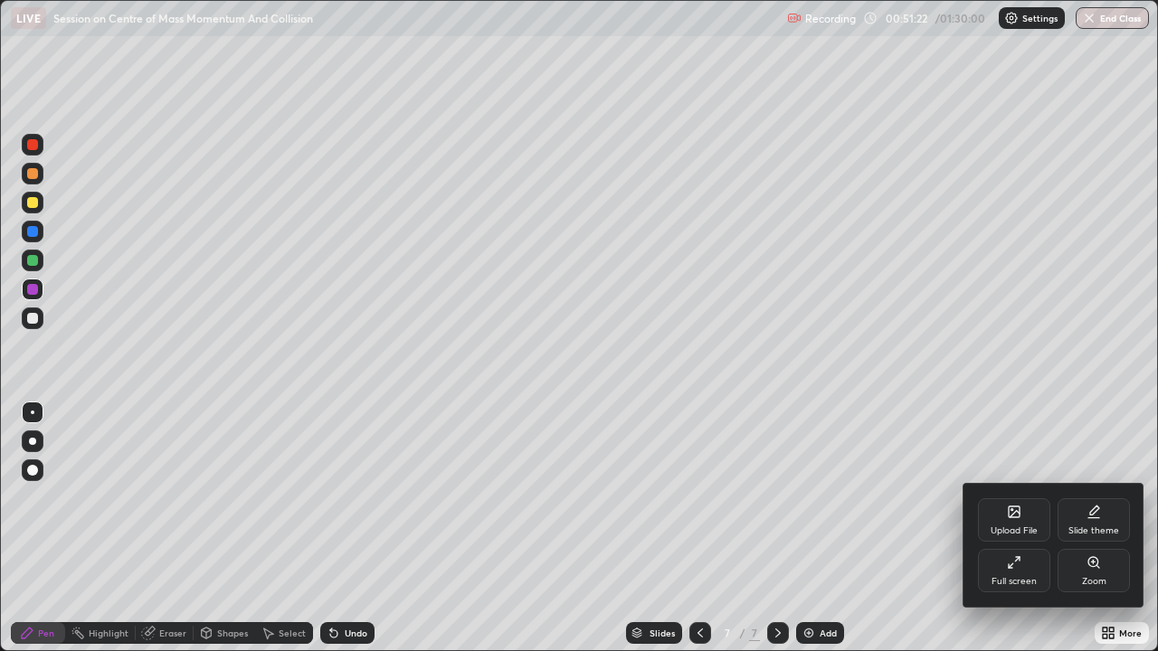
click at [678, 498] on div at bounding box center [579, 325] width 1158 height 651
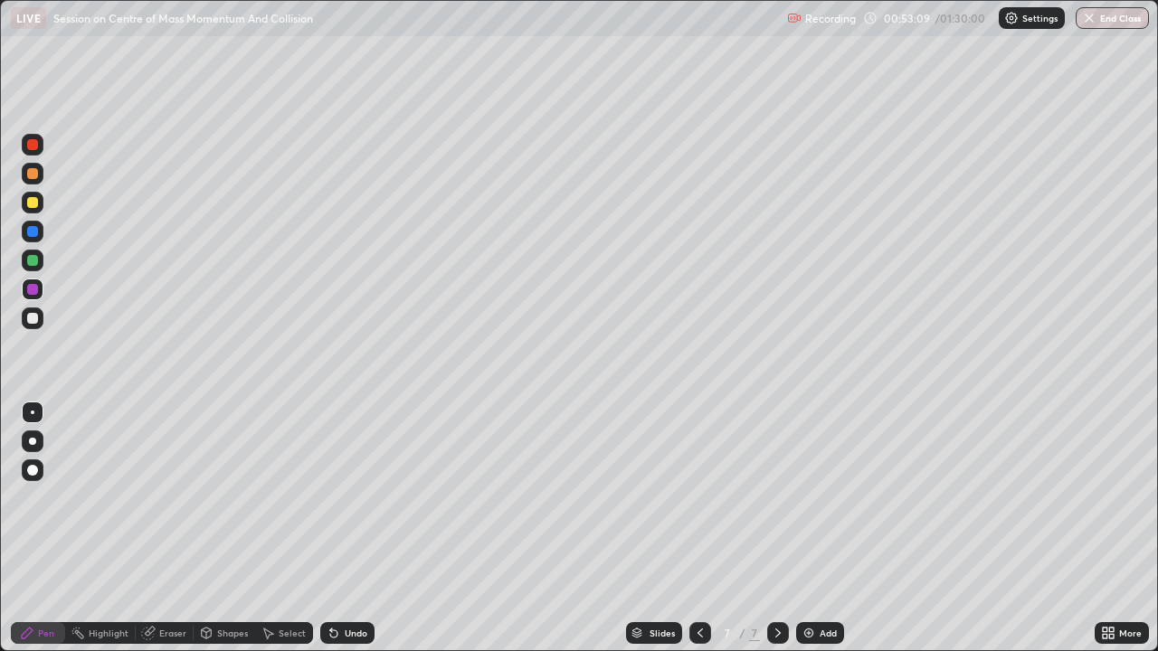
click at [113, 498] on div "Highlight" at bounding box center [109, 633] width 40 height 9
click at [169, 498] on div "Eraser" at bounding box center [172, 633] width 27 height 9
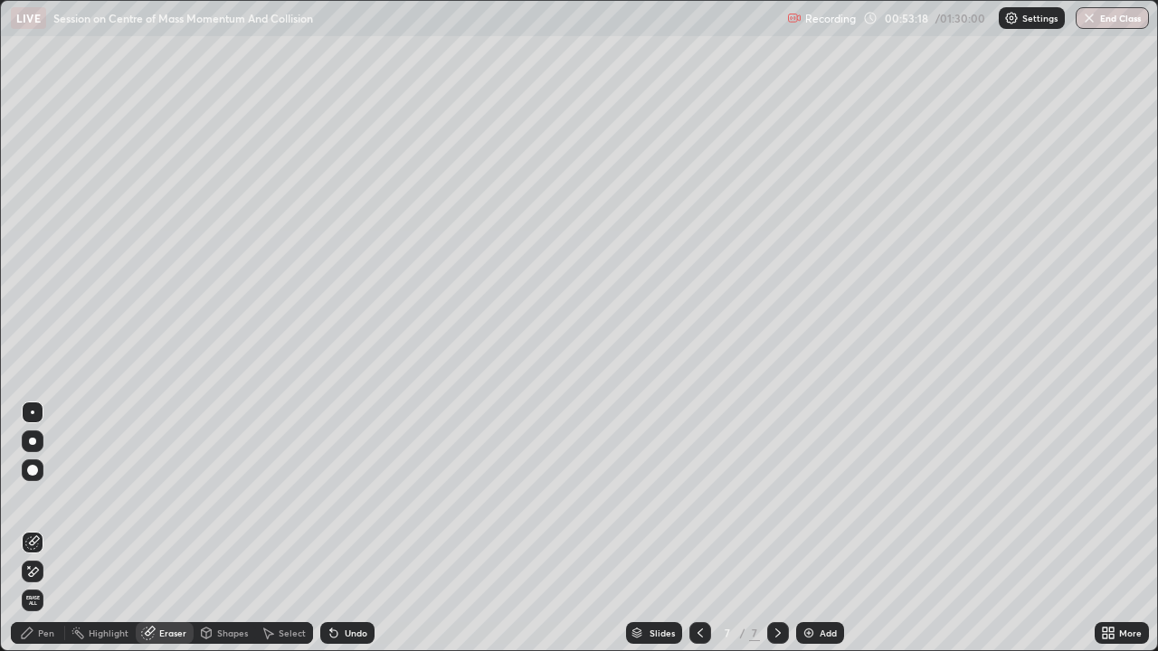
click at [48, 498] on div "Pen" at bounding box center [46, 633] width 16 height 9
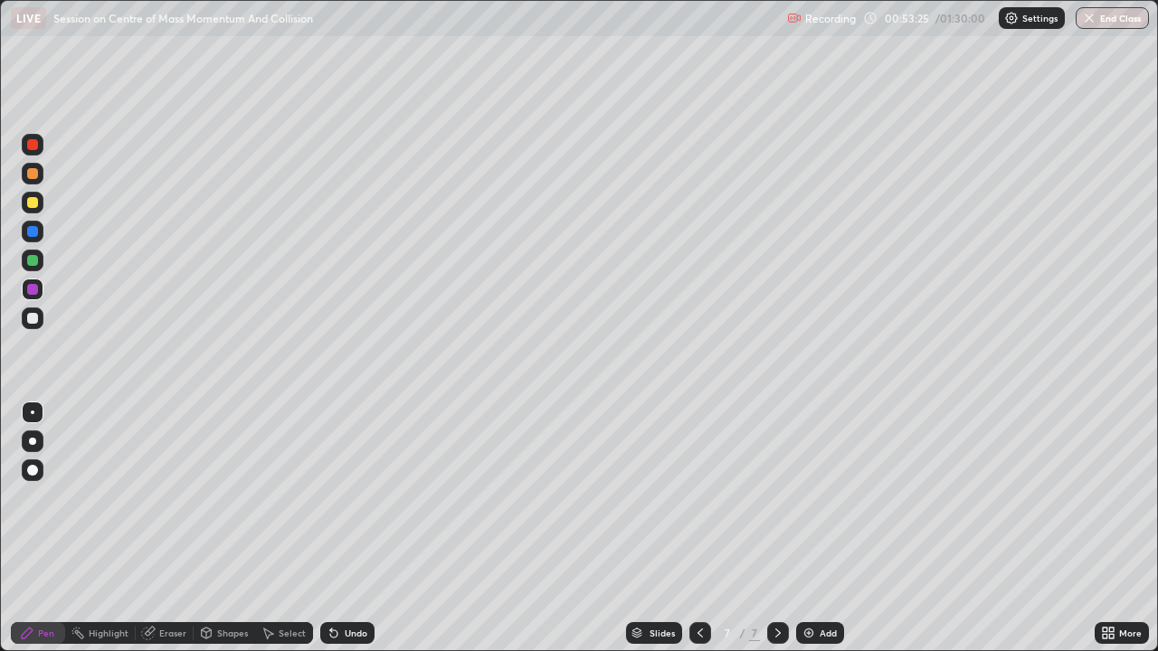
click at [816, 498] on div "Add" at bounding box center [820, 634] width 48 height 22
click at [699, 498] on icon at bounding box center [700, 633] width 14 height 14
click at [771, 498] on icon at bounding box center [778, 633] width 14 height 14
click at [699, 498] on icon at bounding box center [700, 633] width 14 height 14
click at [35, 171] on div at bounding box center [32, 173] width 11 height 11
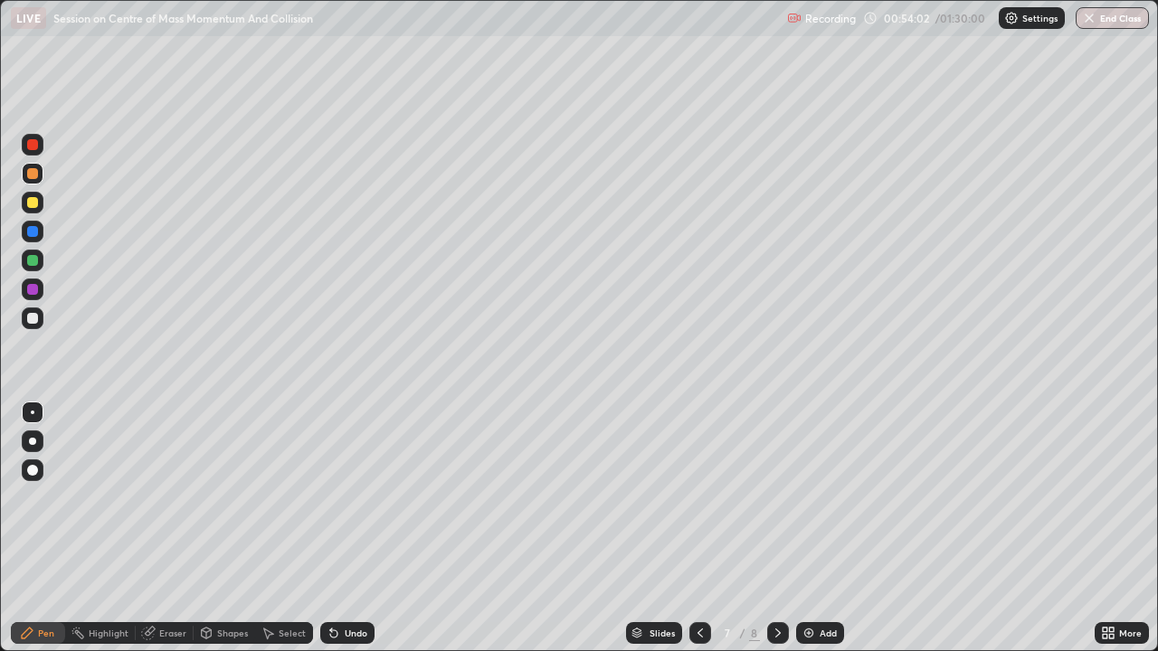
click at [776, 498] on icon at bounding box center [777, 633] width 5 height 9
click at [699, 498] on icon at bounding box center [700, 633] width 14 height 14
click at [776, 498] on icon at bounding box center [778, 633] width 14 height 14
click at [36, 204] on div at bounding box center [32, 202] width 11 height 11
click at [813, 498] on img at bounding box center [809, 633] width 14 height 14
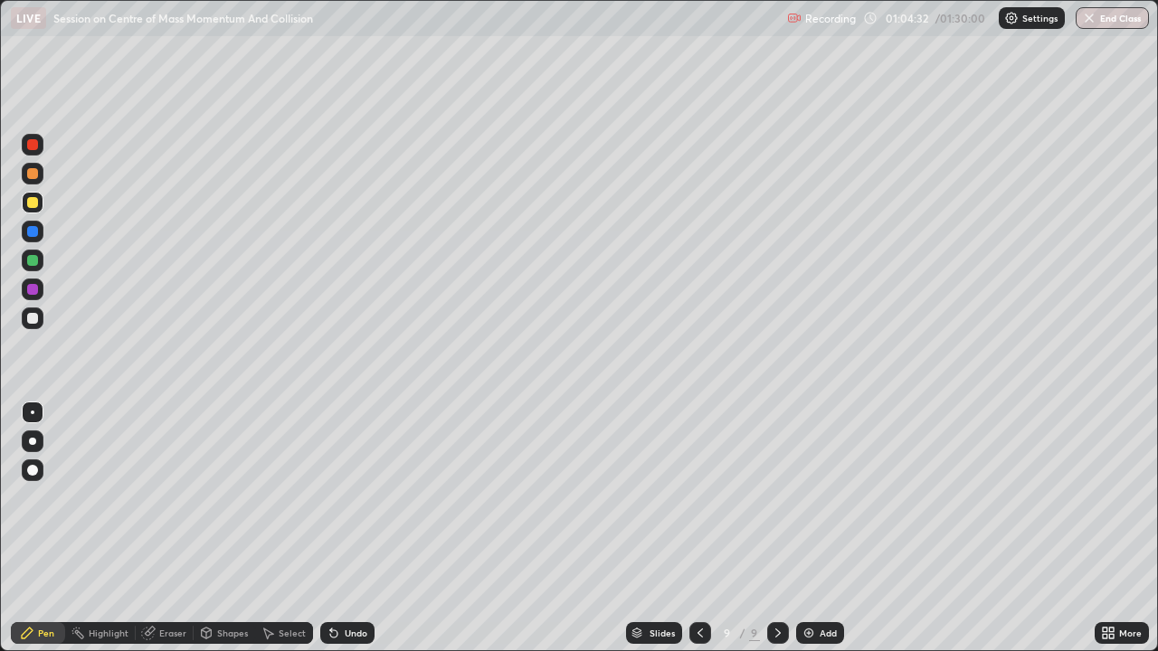
click at [698, 498] on icon at bounding box center [700, 633] width 14 height 14
click at [776, 498] on icon at bounding box center [778, 633] width 14 height 14
click at [699, 498] on icon at bounding box center [700, 633] width 14 height 14
click at [775, 498] on icon at bounding box center [778, 633] width 14 height 14
click at [699, 498] on icon at bounding box center [700, 633] width 14 height 14
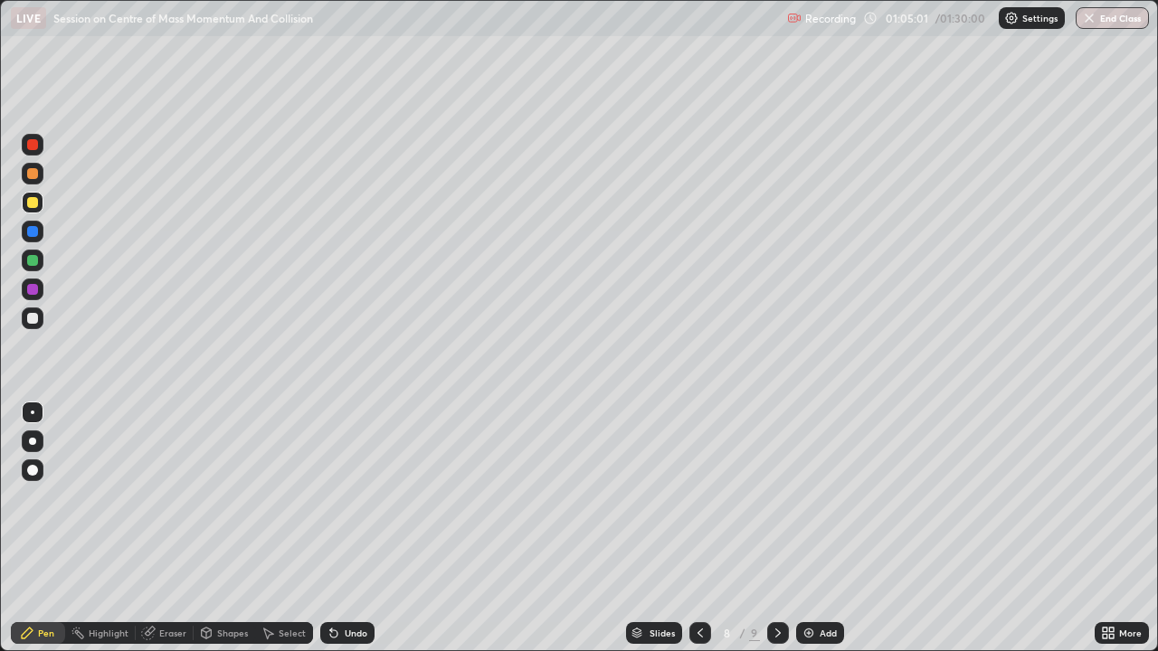
click at [780, 498] on icon at bounding box center [778, 633] width 14 height 14
click at [698, 498] on div at bounding box center [700, 634] width 22 height 22
click at [776, 498] on icon at bounding box center [778, 633] width 14 height 14
click at [700, 498] on icon at bounding box center [700, 633] width 14 height 14
click at [778, 498] on div at bounding box center [778, 634] width 22 height 22
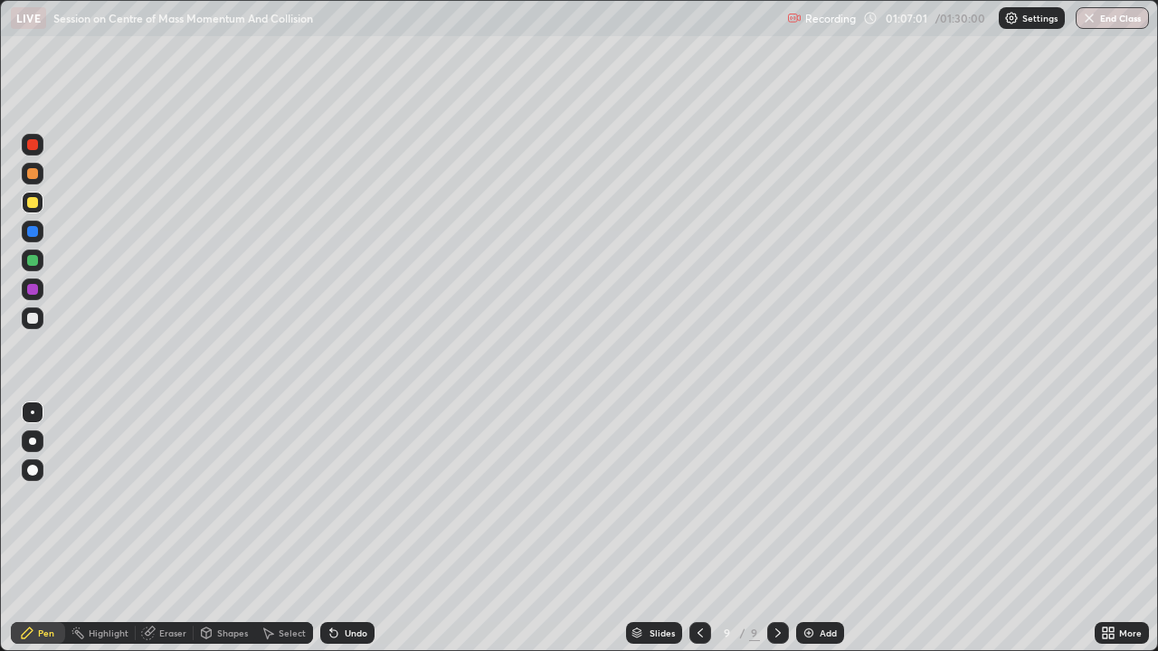
click at [697, 498] on icon at bounding box center [700, 633] width 14 height 14
click at [777, 498] on icon at bounding box center [778, 633] width 14 height 14
click at [701, 498] on icon at bounding box center [700, 633] width 14 height 14
click at [774, 498] on icon at bounding box center [778, 633] width 14 height 14
click at [697, 498] on icon at bounding box center [700, 633] width 14 height 14
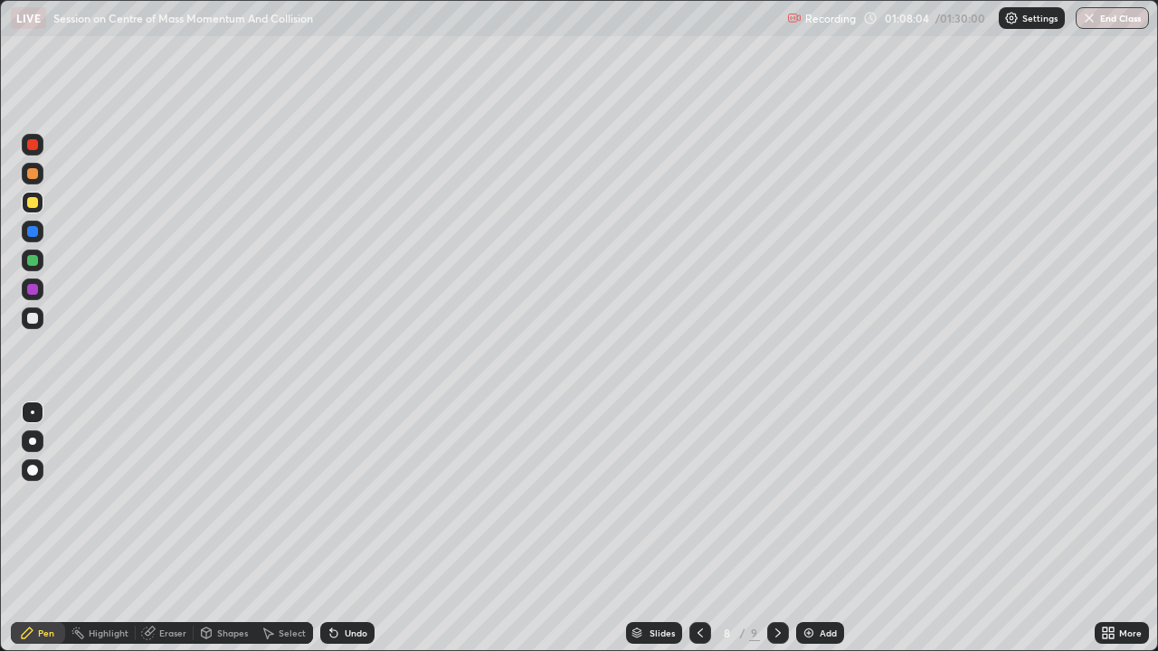
click at [782, 498] on icon at bounding box center [778, 633] width 14 height 14
click at [700, 498] on icon at bounding box center [700, 633] width 14 height 14
click at [784, 498] on div at bounding box center [778, 634] width 22 height 22
click at [699, 498] on icon at bounding box center [700, 633] width 14 height 14
click at [777, 498] on icon at bounding box center [778, 633] width 14 height 14
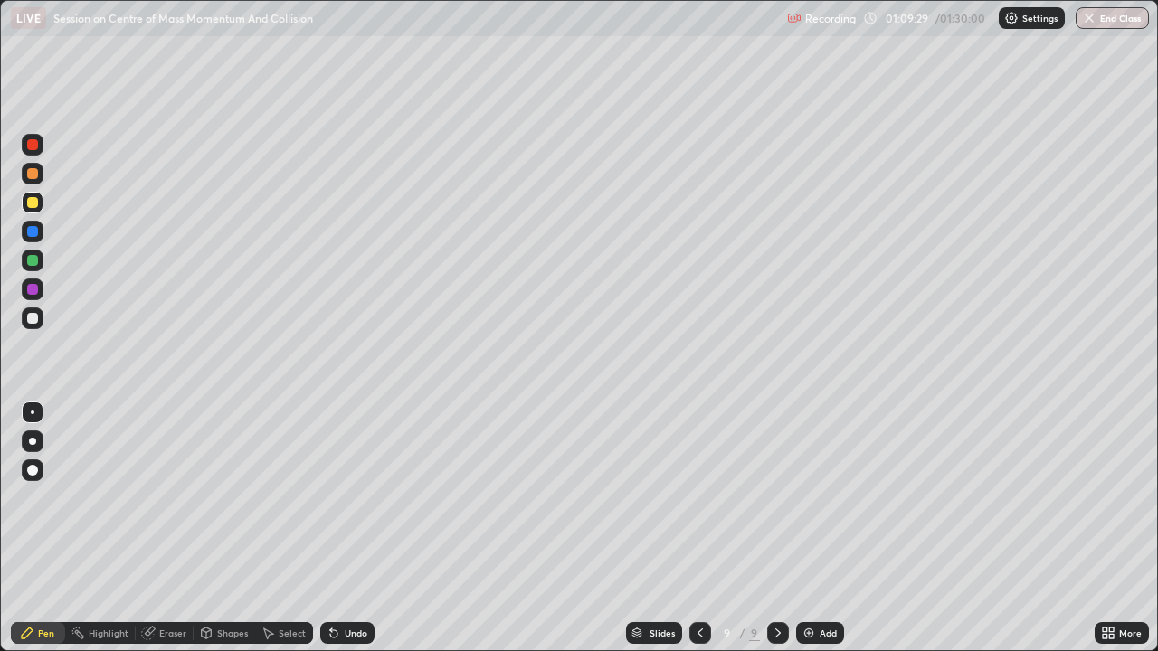
click at [231, 498] on div "Shapes" at bounding box center [232, 633] width 31 height 9
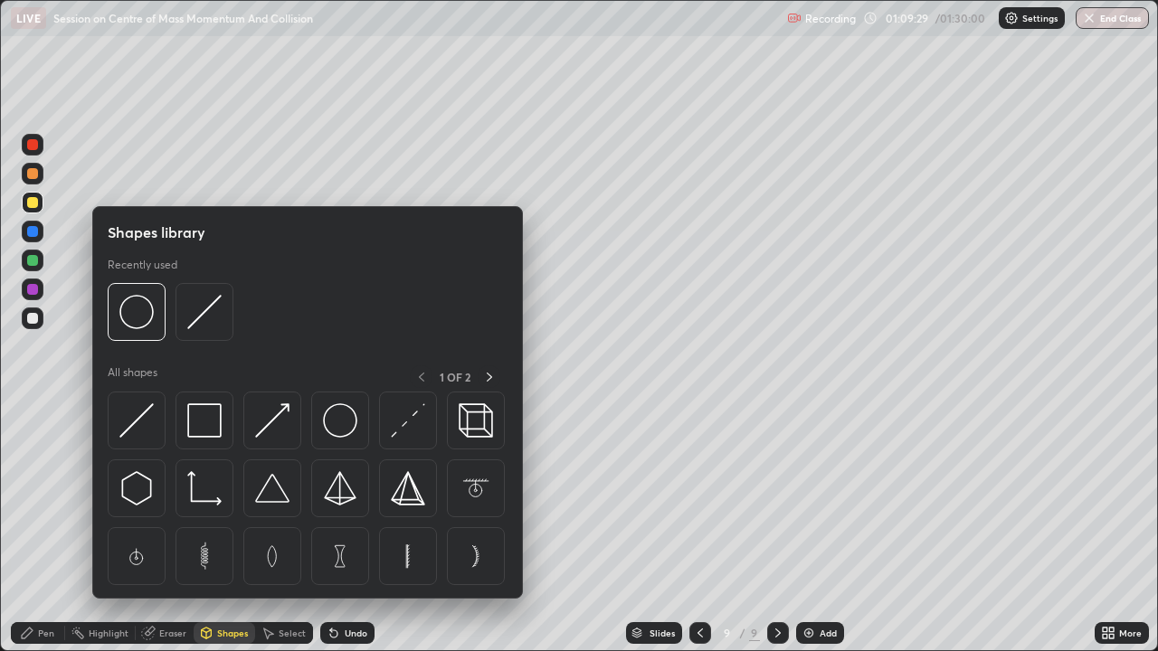
click at [184, 498] on div "Eraser" at bounding box center [172, 633] width 27 height 9
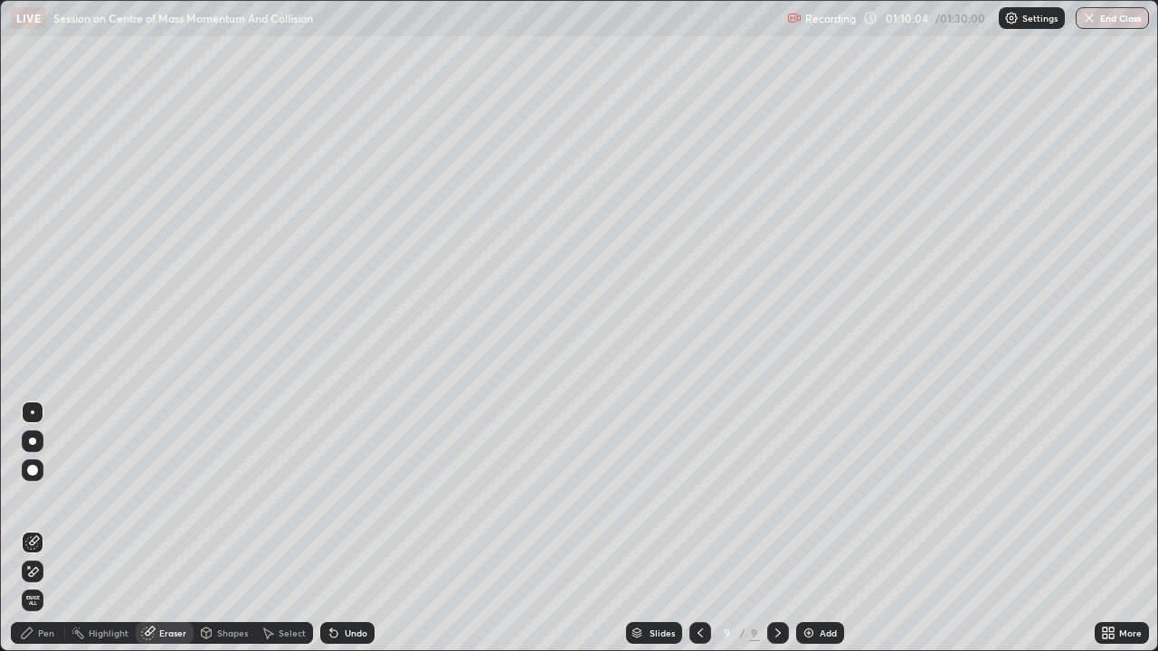
click at [706, 498] on div at bounding box center [700, 634] width 22 height 22
click at [784, 498] on div at bounding box center [778, 634] width 22 height 22
click at [1121, 22] on button "End Class" at bounding box center [1112, 18] width 73 height 22
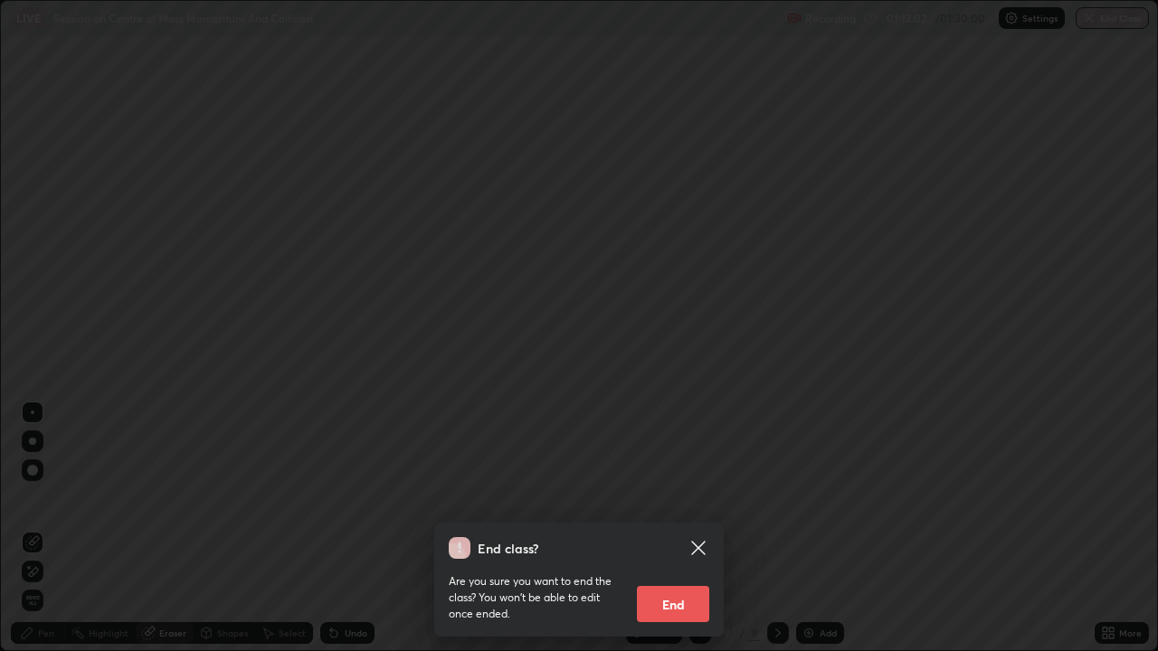
click at [667, 498] on button "End" at bounding box center [673, 604] width 72 height 36
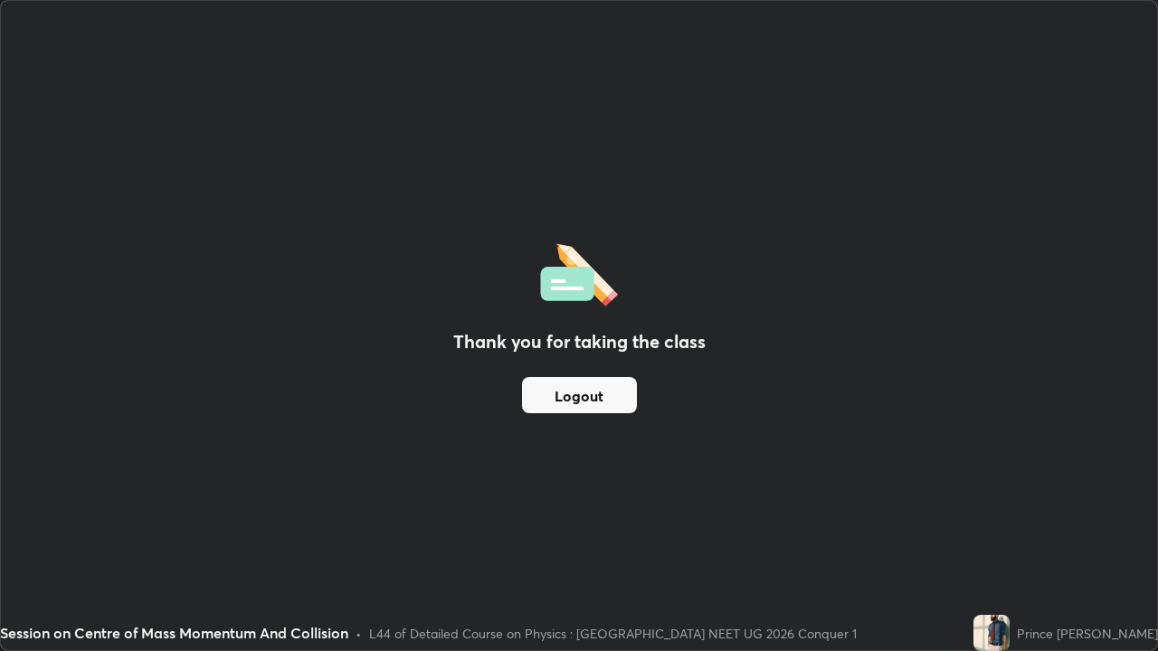
click at [576, 392] on button "Logout" at bounding box center [579, 395] width 115 height 36
click at [572, 397] on button "Logout" at bounding box center [579, 395] width 115 height 36
click at [575, 403] on button "Logout" at bounding box center [579, 395] width 115 height 36
click at [581, 404] on button "Logout" at bounding box center [579, 395] width 115 height 36
click at [589, 398] on button "Logout" at bounding box center [579, 395] width 115 height 36
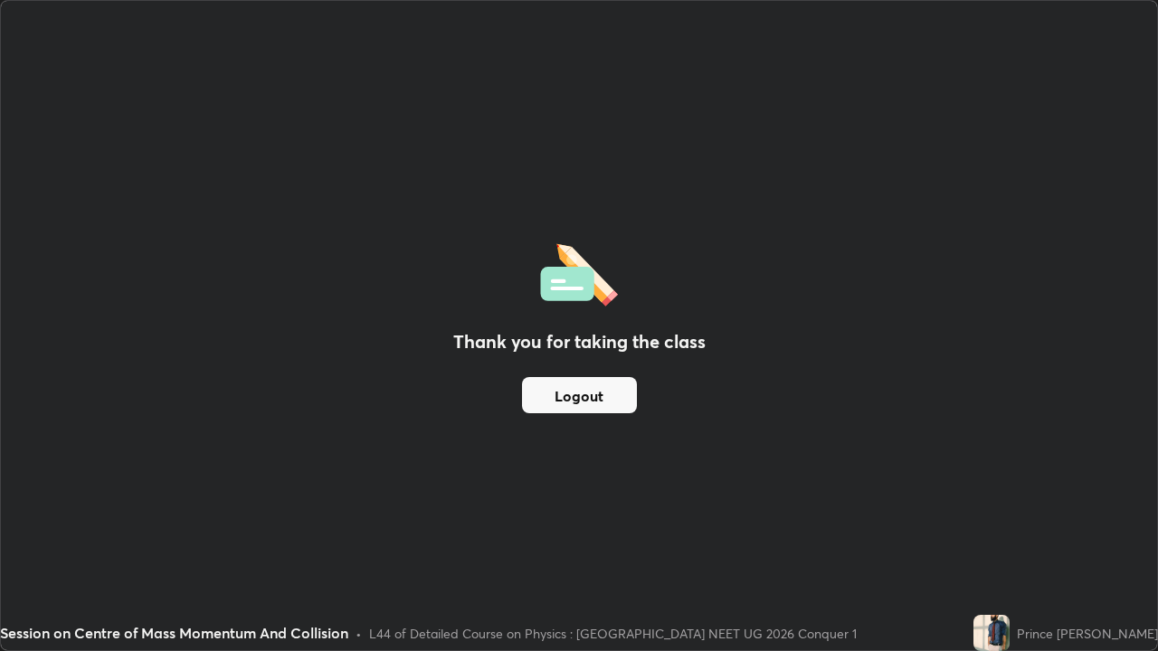
click at [588, 401] on button "Logout" at bounding box center [579, 395] width 115 height 36
click at [579, 393] on button "Logout" at bounding box center [579, 395] width 115 height 36
click at [565, 402] on button "Logout" at bounding box center [579, 395] width 115 height 36
click at [571, 397] on button "Logout" at bounding box center [579, 395] width 115 height 36
click at [581, 396] on button "Logout" at bounding box center [579, 395] width 115 height 36
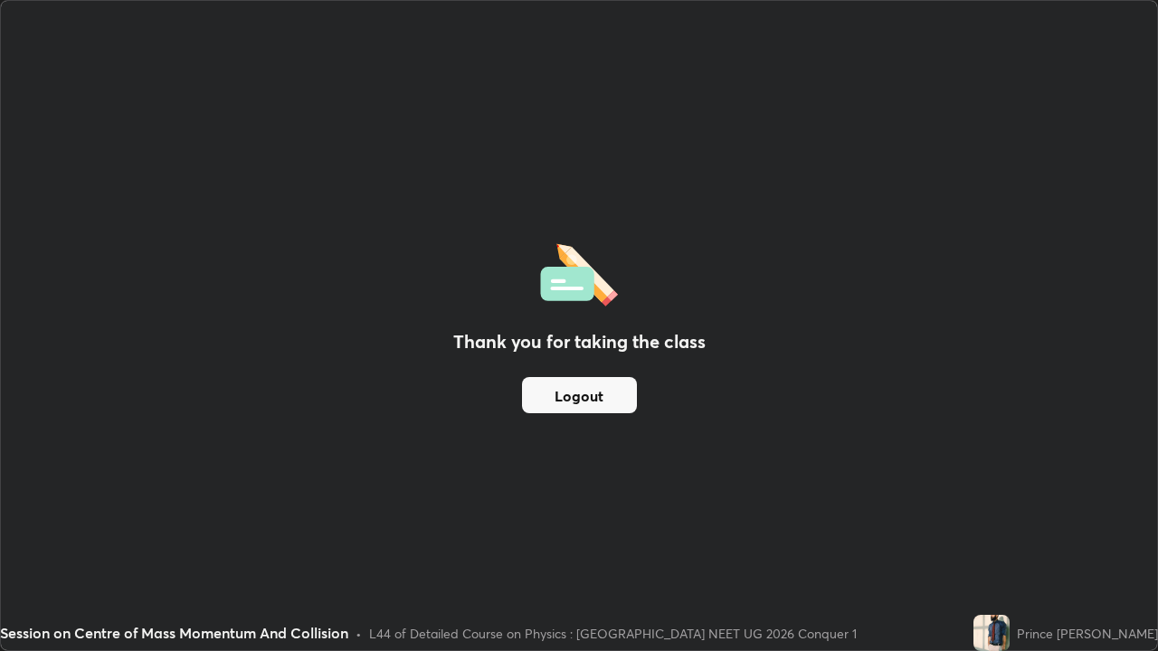
click at [581, 60] on div "Thank you for taking the class Logout" at bounding box center [579, 326] width 1156 height 650
click at [590, 95] on div "Thank you for taking the class Logout" at bounding box center [579, 326] width 1156 height 650
click at [564, 403] on button "Logout" at bounding box center [579, 395] width 115 height 36
click at [567, 404] on button "Logout" at bounding box center [579, 395] width 115 height 36
click at [566, 401] on button "Logout" at bounding box center [579, 395] width 115 height 36
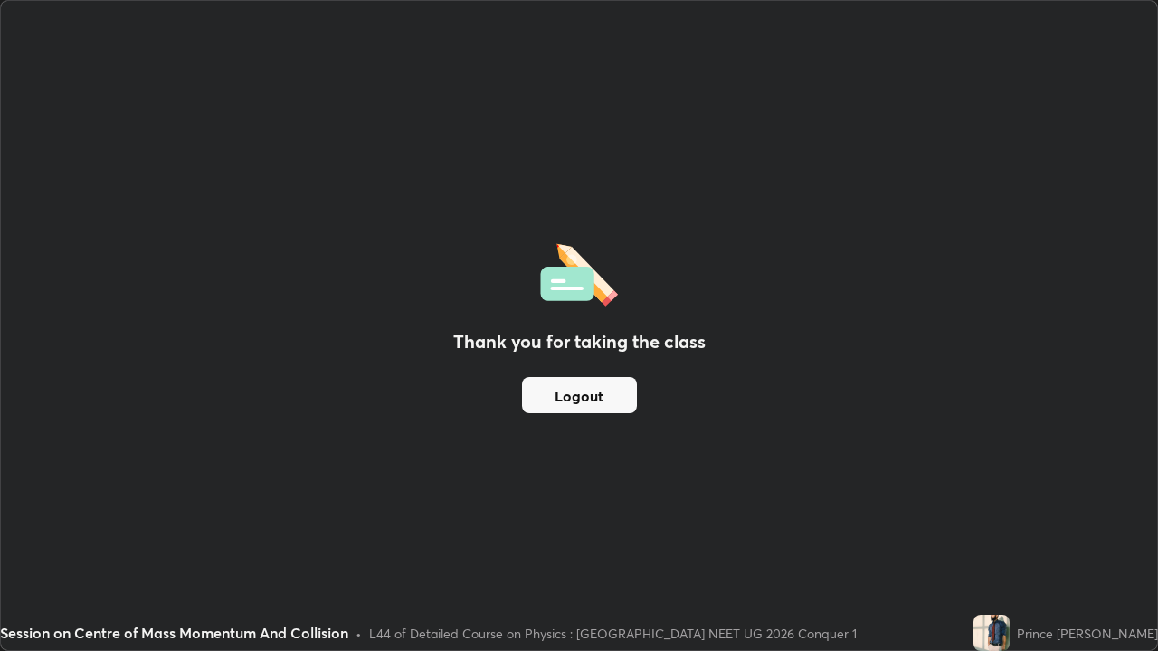
click at [566, 400] on button "Logout" at bounding box center [579, 395] width 115 height 36
click at [569, 399] on button "Logout" at bounding box center [579, 395] width 115 height 36
click at [1010, 498] on img at bounding box center [992, 633] width 36 height 36
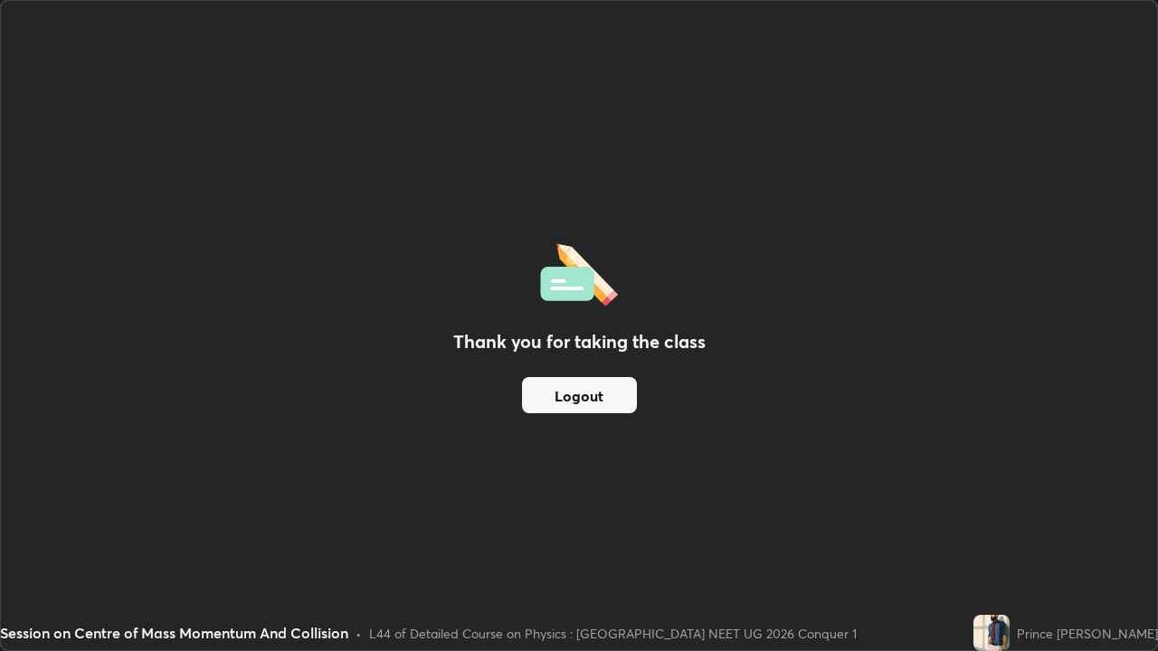
click at [602, 394] on button "Logout" at bounding box center [579, 395] width 115 height 36
click at [599, 397] on button "Logout" at bounding box center [579, 395] width 115 height 36
click at [587, 392] on button "Logout" at bounding box center [579, 395] width 115 height 36
click at [553, 395] on button "Logout" at bounding box center [579, 395] width 115 height 36
click at [540, 394] on button "Logout" at bounding box center [579, 395] width 115 height 36
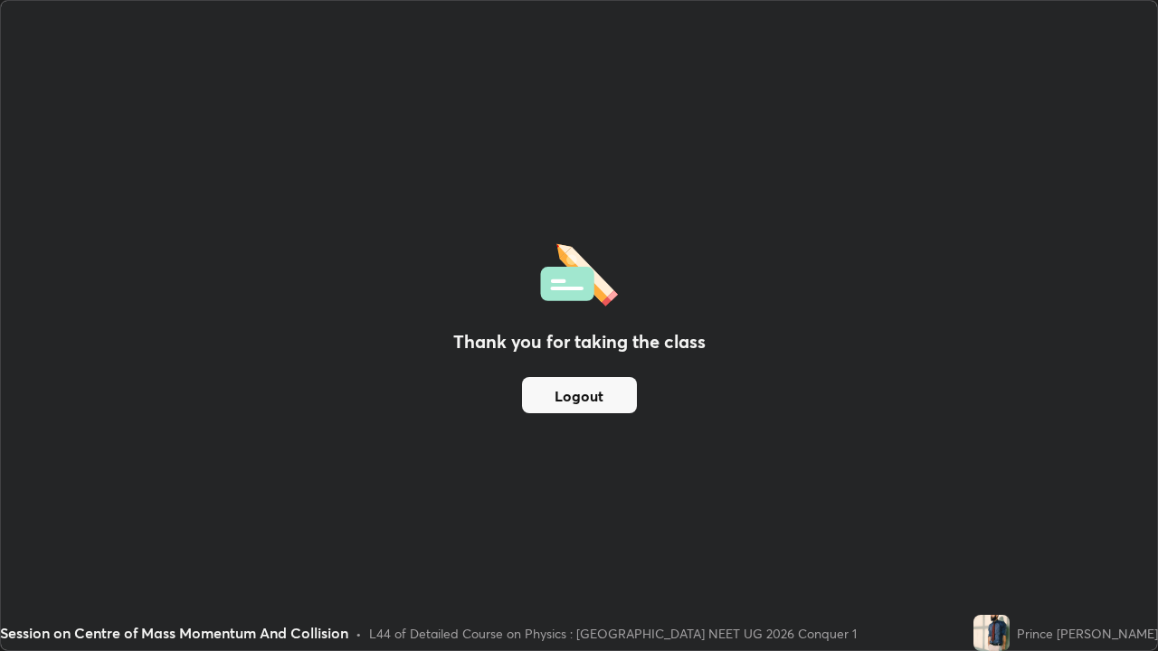
click at [540, 398] on button "Logout" at bounding box center [579, 395] width 115 height 36
click at [539, 395] on button "Logout" at bounding box center [579, 395] width 115 height 36
click at [537, 394] on button "Logout" at bounding box center [579, 395] width 115 height 36
click at [538, 394] on button "Logout" at bounding box center [579, 395] width 115 height 36
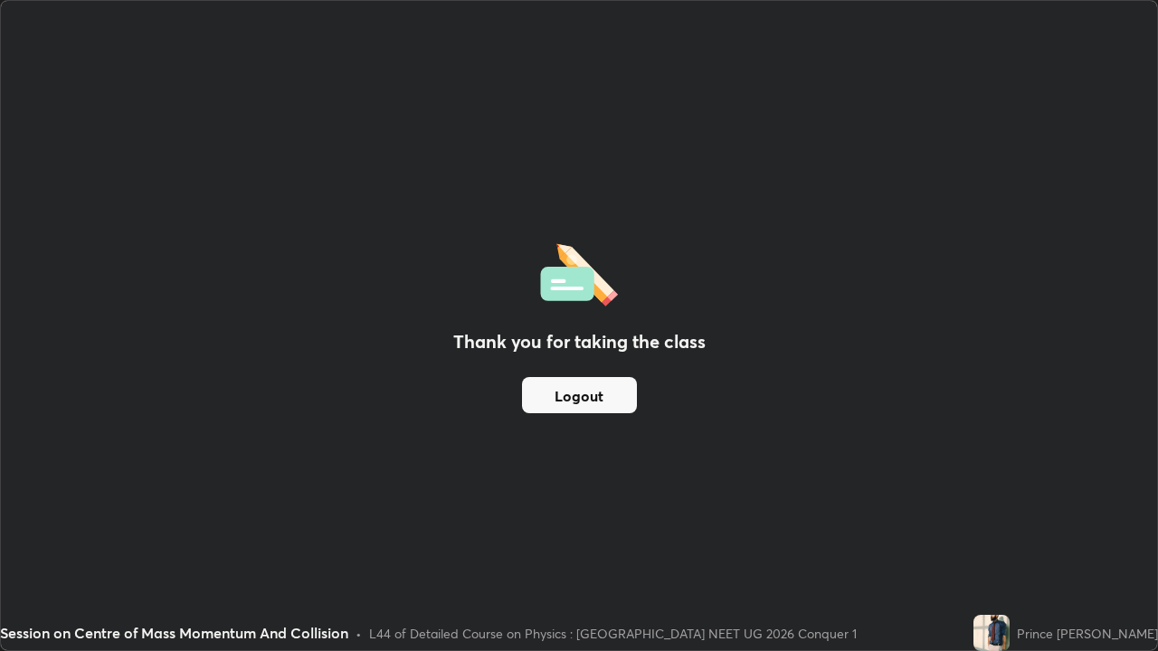
click at [545, 390] on button "Logout" at bounding box center [579, 395] width 115 height 36
click at [554, 389] on button "Logout" at bounding box center [579, 395] width 115 height 36
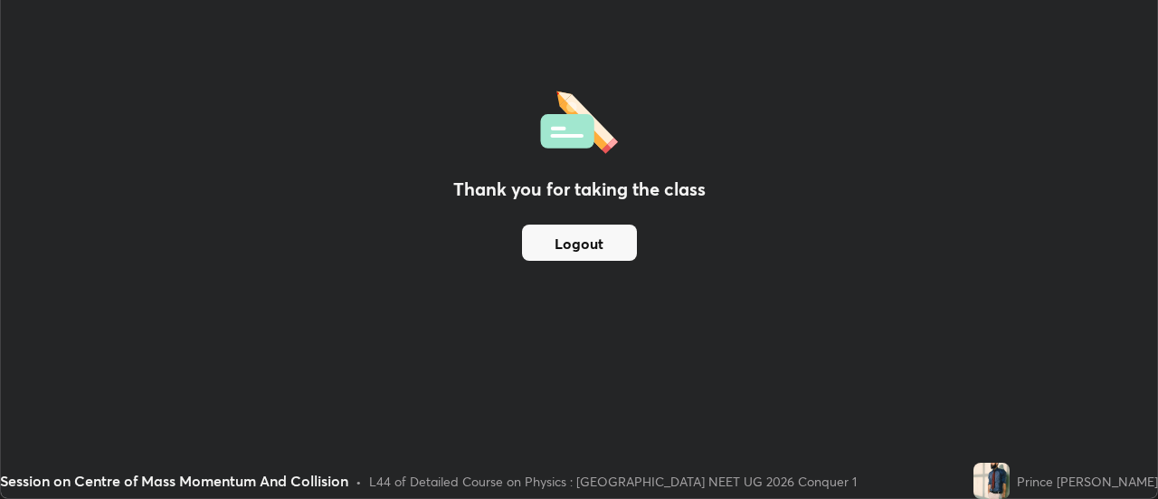
scroll to position [89981, 89322]
